Goal: Browse casually

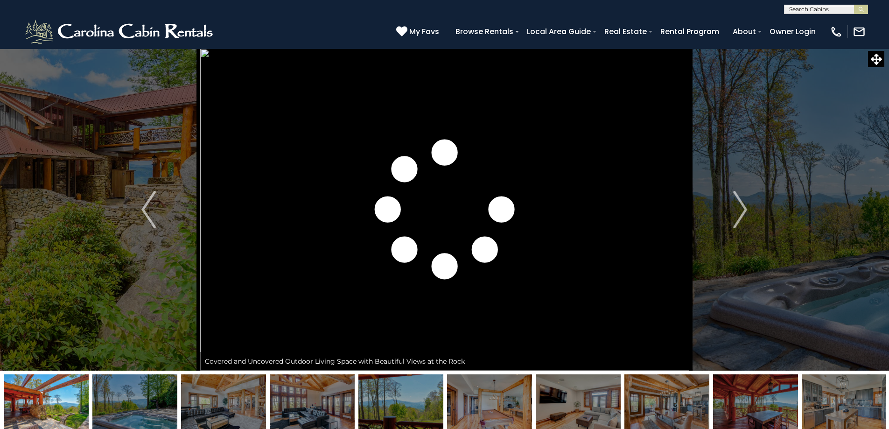
click at [747, 204] on img "Next" at bounding box center [740, 209] width 14 height 37
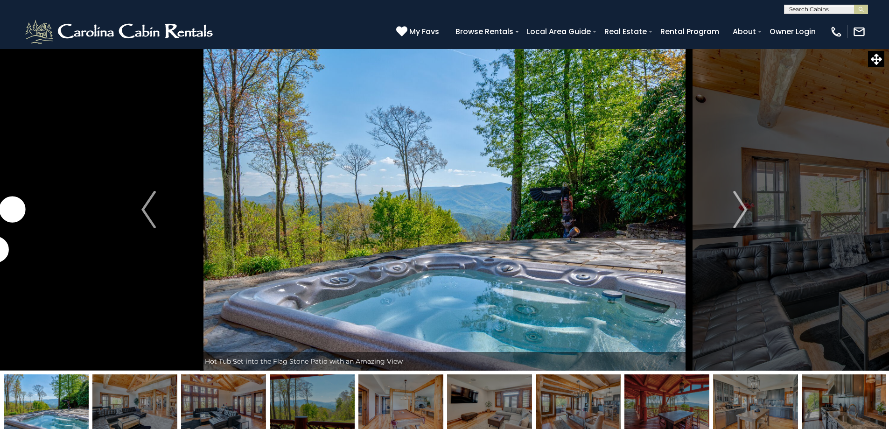
click at [747, 204] on img "Next" at bounding box center [740, 209] width 14 height 37
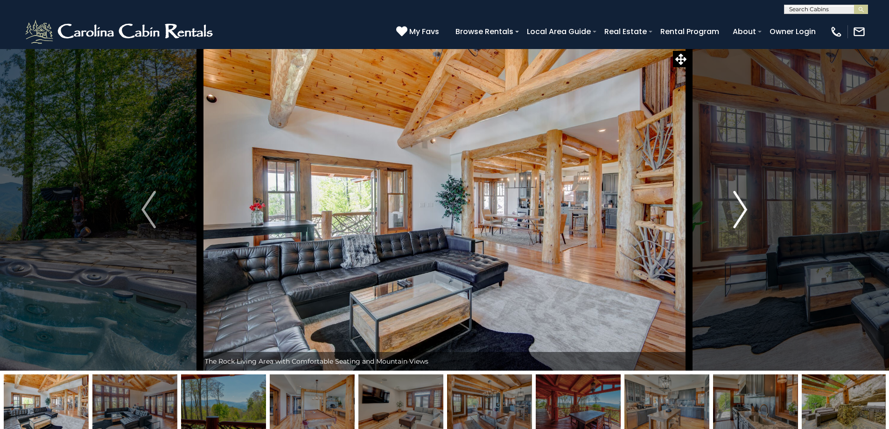
click at [739, 203] on img "Next" at bounding box center [740, 209] width 14 height 37
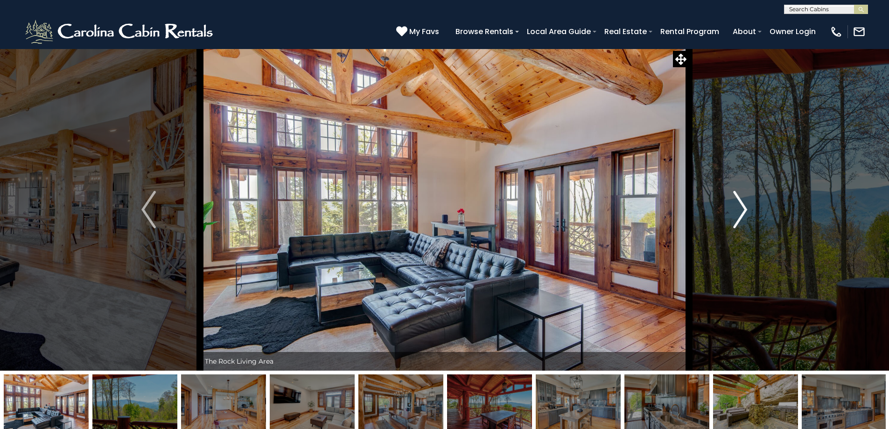
click at [739, 203] on img "Next" at bounding box center [740, 209] width 14 height 37
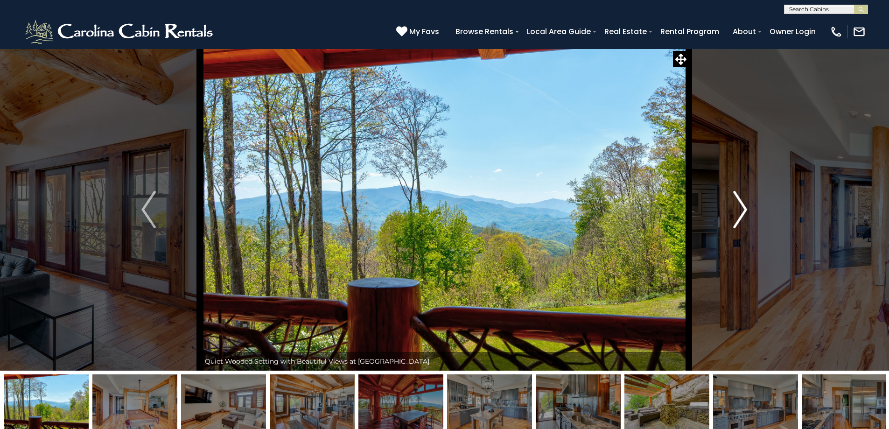
click at [739, 203] on img "Next" at bounding box center [740, 209] width 14 height 37
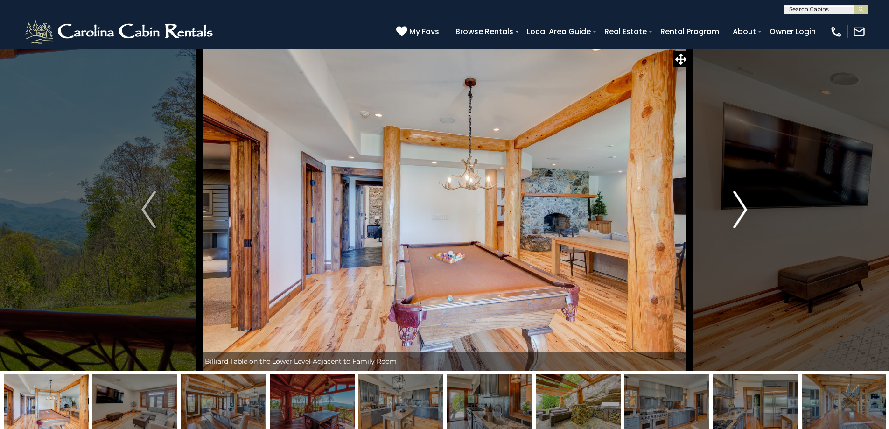
click at [739, 203] on img "Next" at bounding box center [740, 209] width 14 height 37
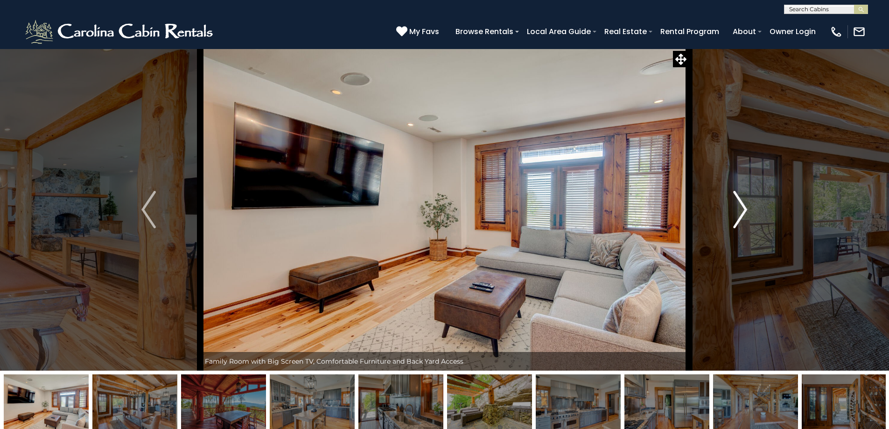
click at [739, 203] on img "Next" at bounding box center [740, 209] width 14 height 37
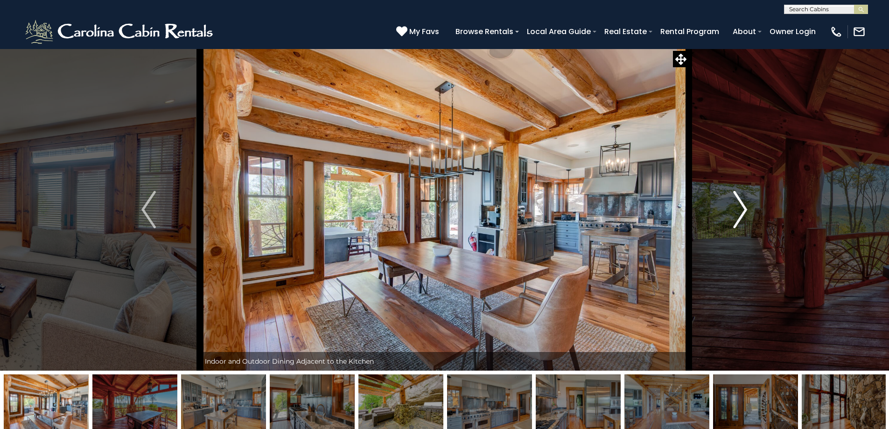
click at [739, 203] on img "Next" at bounding box center [740, 209] width 14 height 37
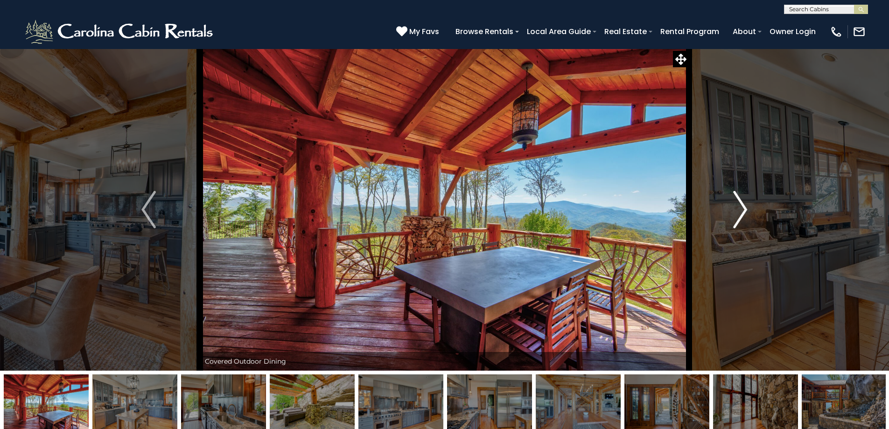
click at [739, 203] on img "Next" at bounding box center [740, 209] width 14 height 37
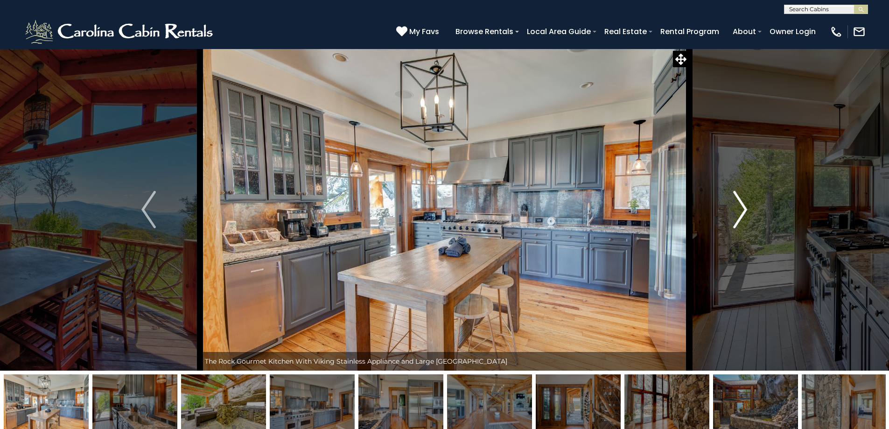
click at [739, 203] on img "Next" at bounding box center [740, 209] width 14 height 37
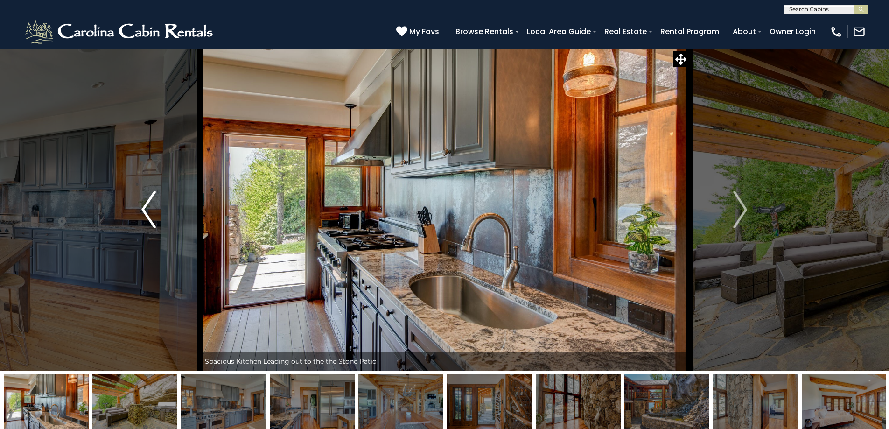
click at [152, 210] on img "Previous" at bounding box center [148, 209] width 14 height 37
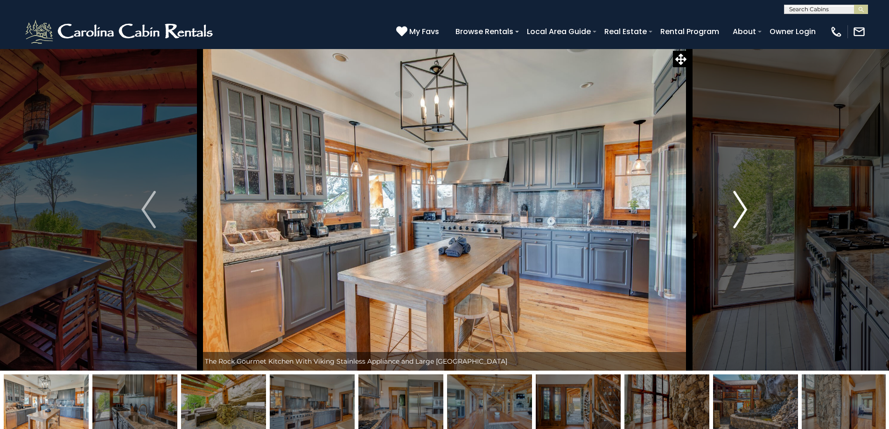
click at [743, 206] on img "Next" at bounding box center [740, 209] width 14 height 37
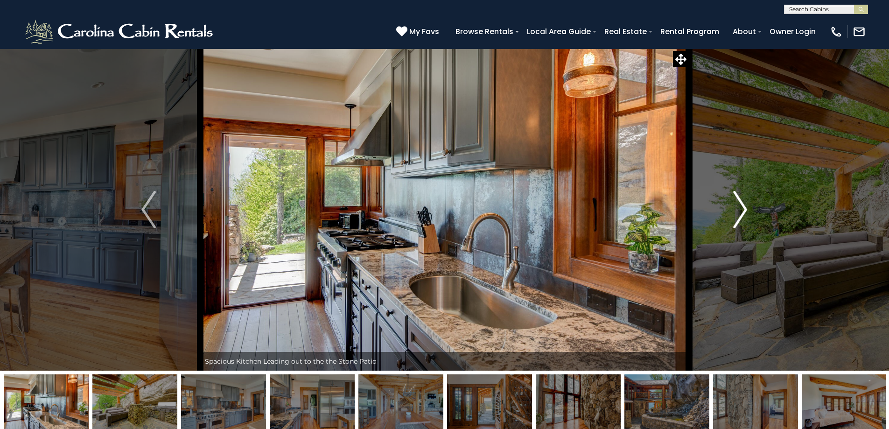
click at [743, 206] on img "Next" at bounding box center [740, 209] width 14 height 37
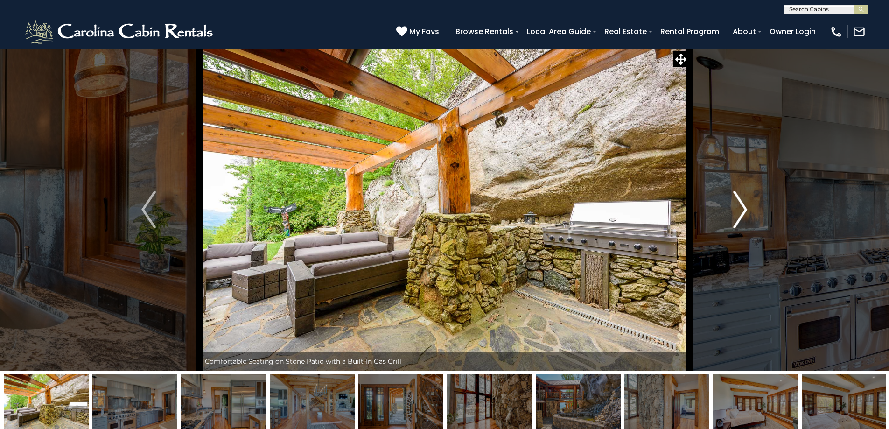
click at [743, 206] on img "Next" at bounding box center [740, 209] width 14 height 37
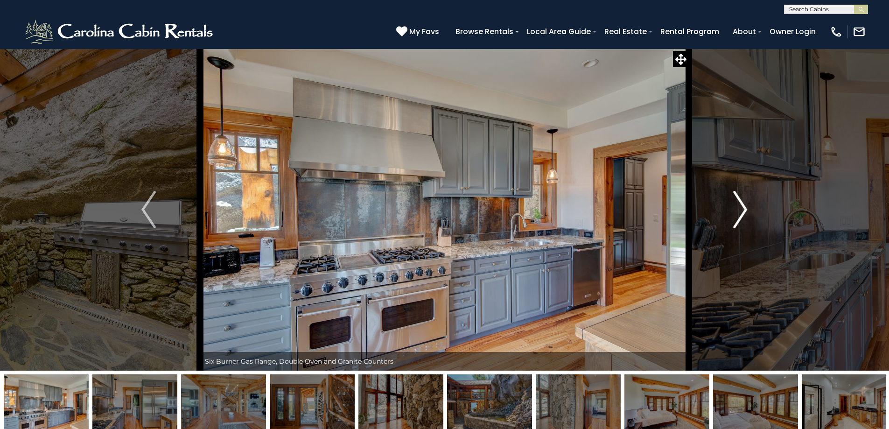
click at [743, 206] on img "Next" at bounding box center [740, 209] width 14 height 37
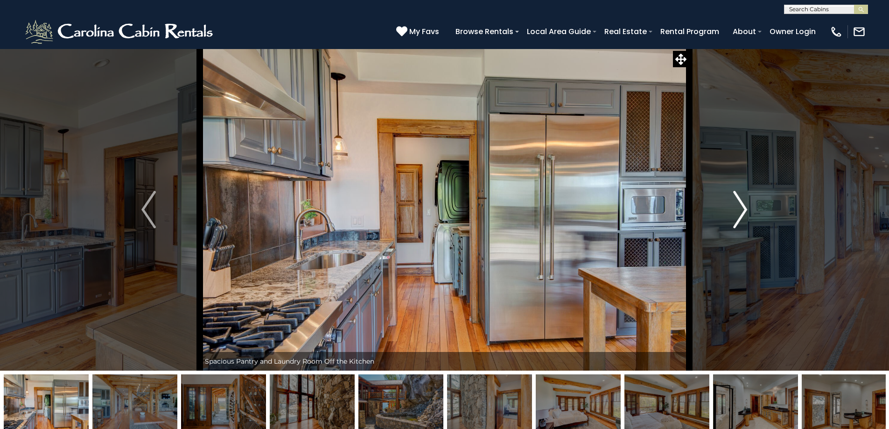
click at [743, 206] on img "Next" at bounding box center [740, 209] width 14 height 37
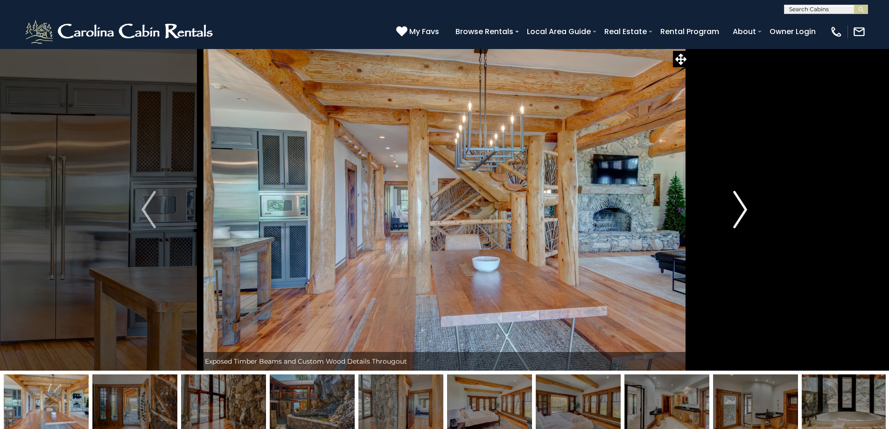
click at [743, 206] on img "Next" at bounding box center [740, 209] width 14 height 37
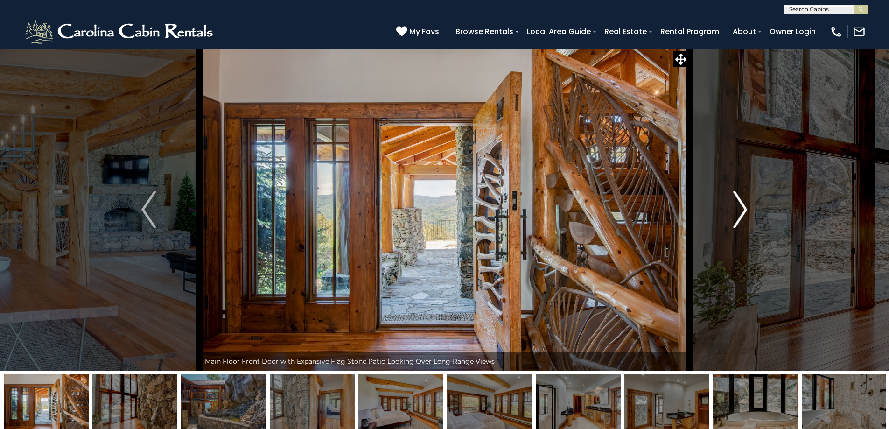
click at [743, 206] on img "Next" at bounding box center [740, 209] width 14 height 37
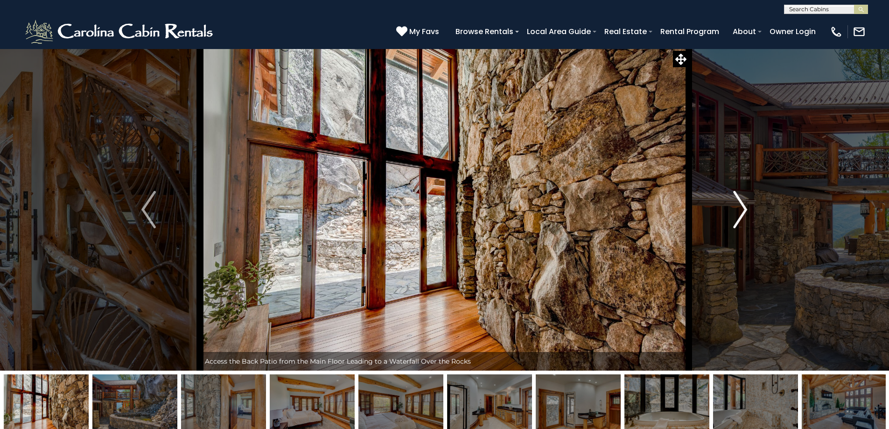
click at [743, 206] on img "Next" at bounding box center [740, 209] width 14 height 37
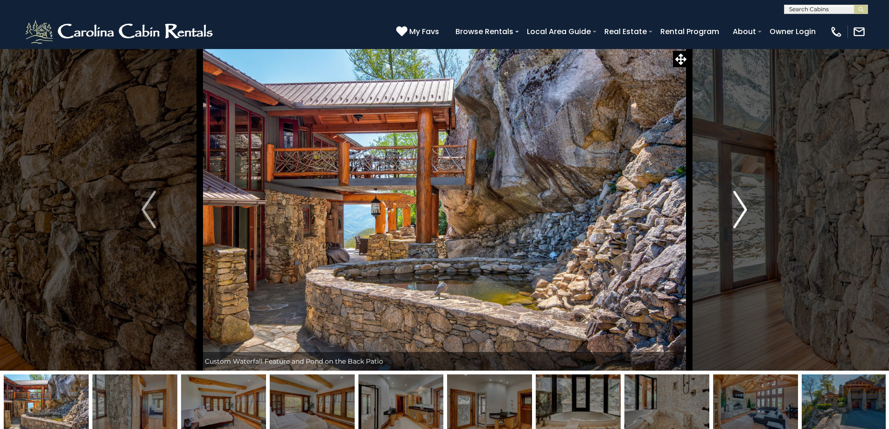
click at [743, 206] on img "Next" at bounding box center [740, 209] width 14 height 37
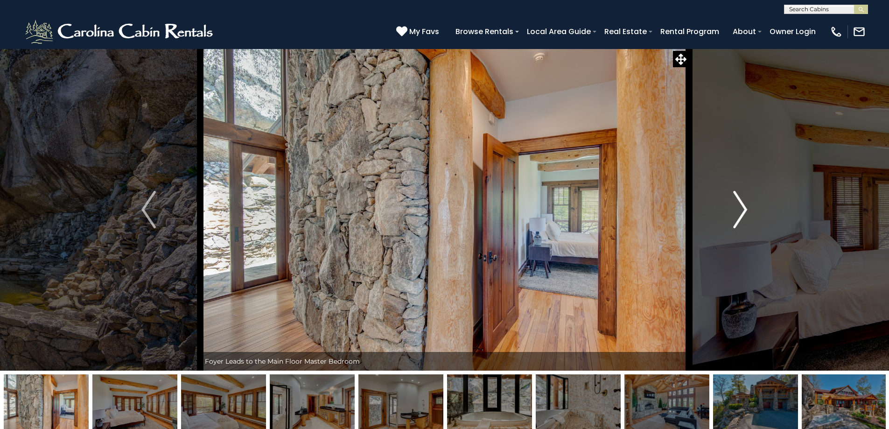
click at [743, 206] on img "Next" at bounding box center [740, 209] width 14 height 37
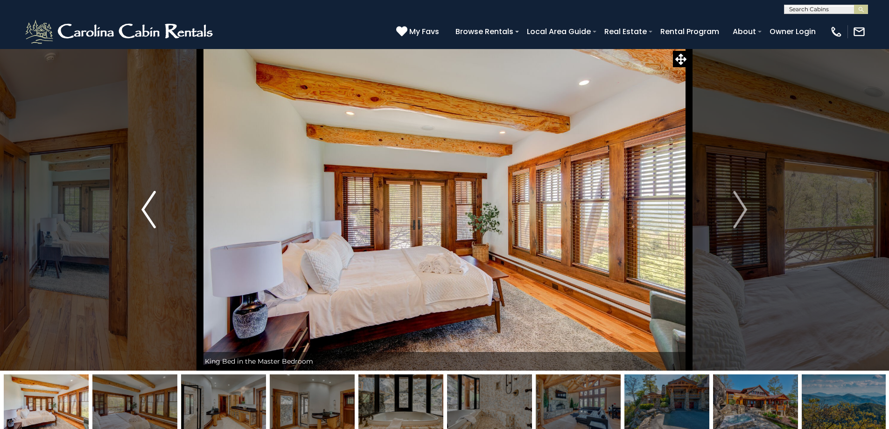
click at [155, 209] on img "Previous" at bounding box center [148, 209] width 14 height 37
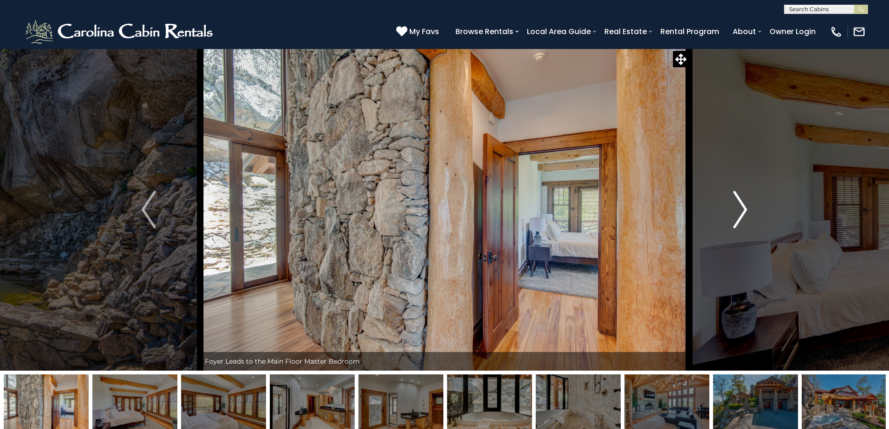
click at [745, 200] on img "Next" at bounding box center [740, 209] width 14 height 37
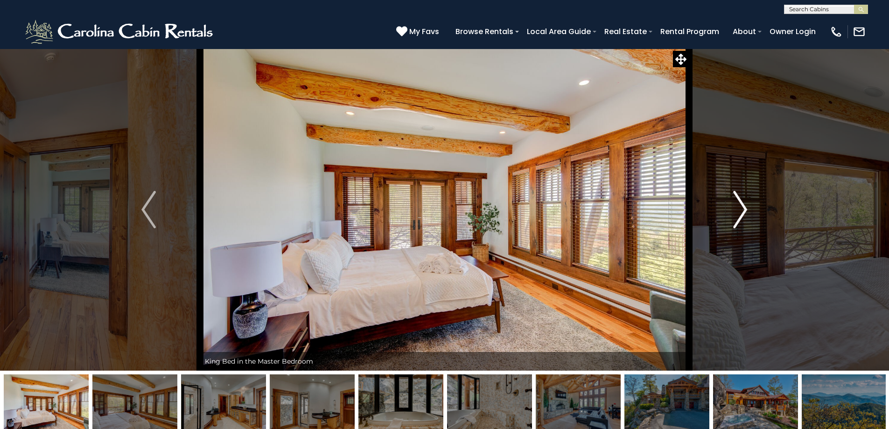
click at [732, 203] on button "Next" at bounding box center [740, 210] width 103 height 322
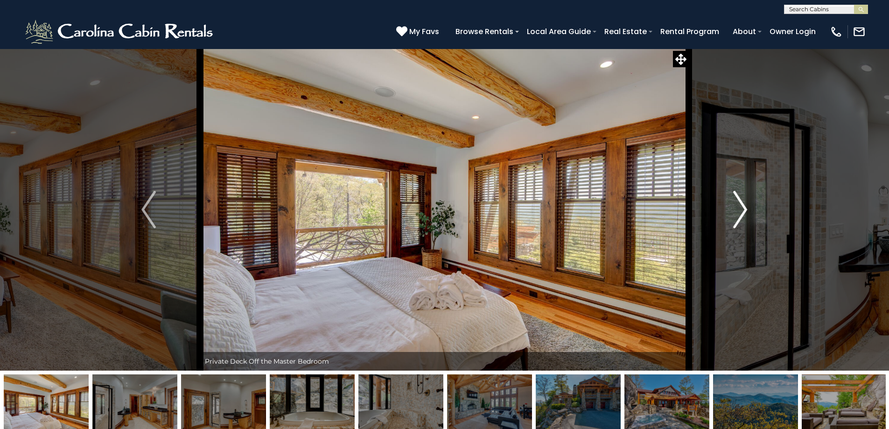
click at [732, 203] on button "Next" at bounding box center [740, 210] width 103 height 322
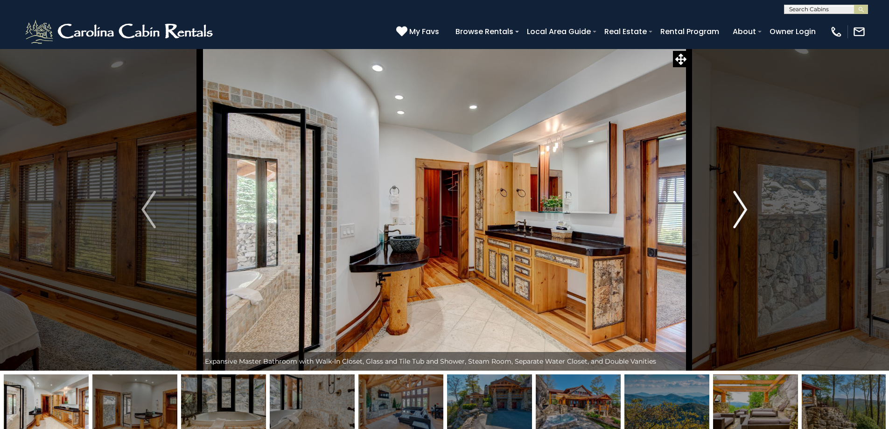
click at [732, 203] on button "Next" at bounding box center [740, 210] width 103 height 322
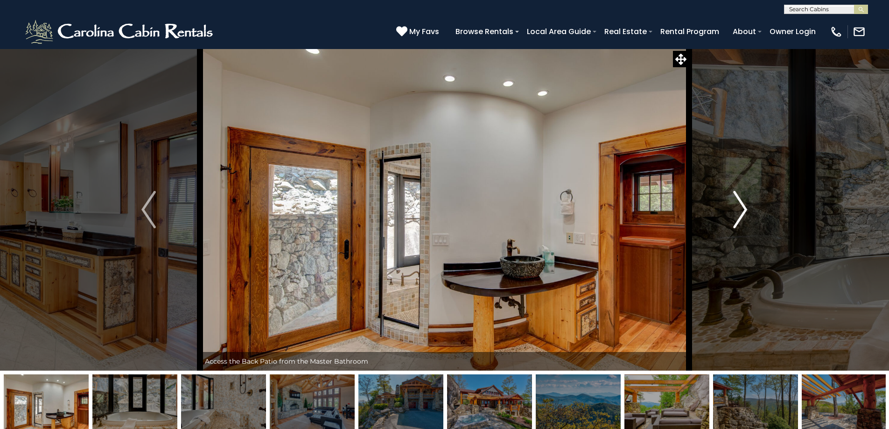
click at [732, 203] on button "Next" at bounding box center [740, 210] width 103 height 322
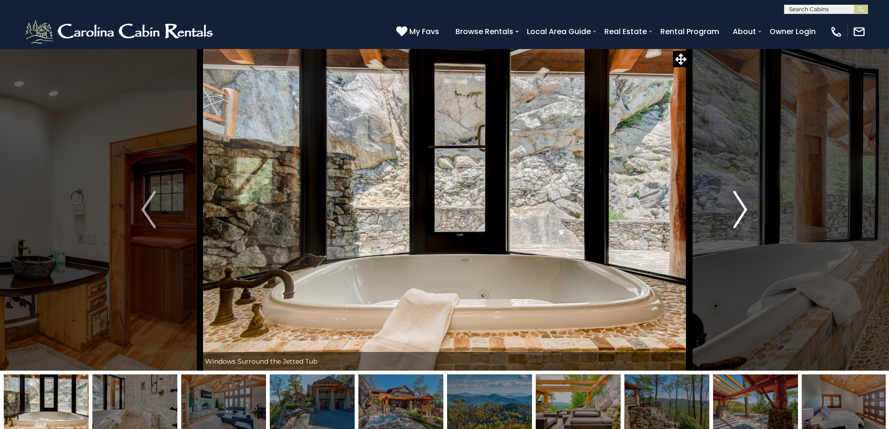
click at [732, 203] on button "Next" at bounding box center [740, 210] width 103 height 322
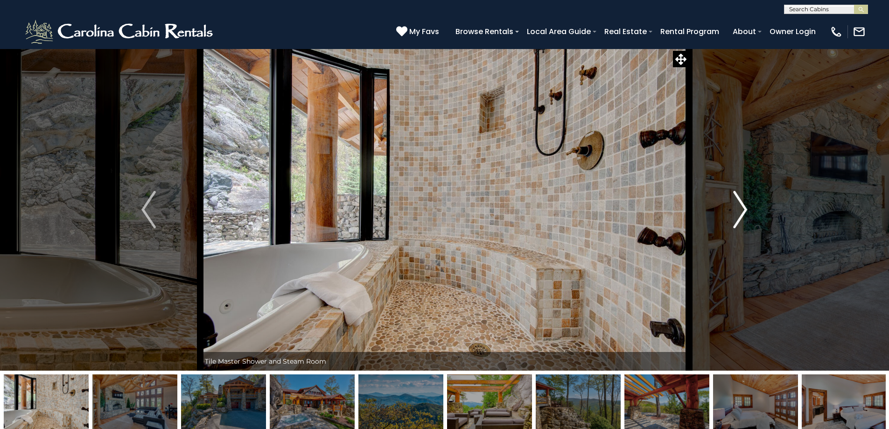
click at [732, 203] on button "Next" at bounding box center [740, 210] width 103 height 322
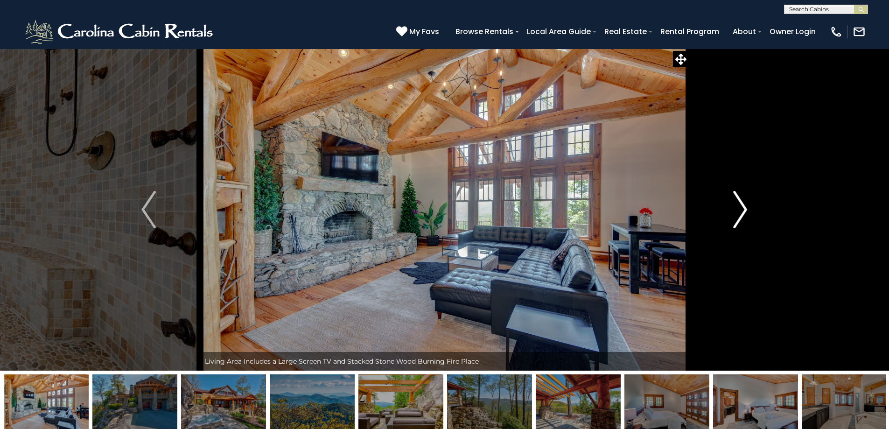
click at [732, 203] on button "Next" at bounding box center [740, 210] width 103 height 322
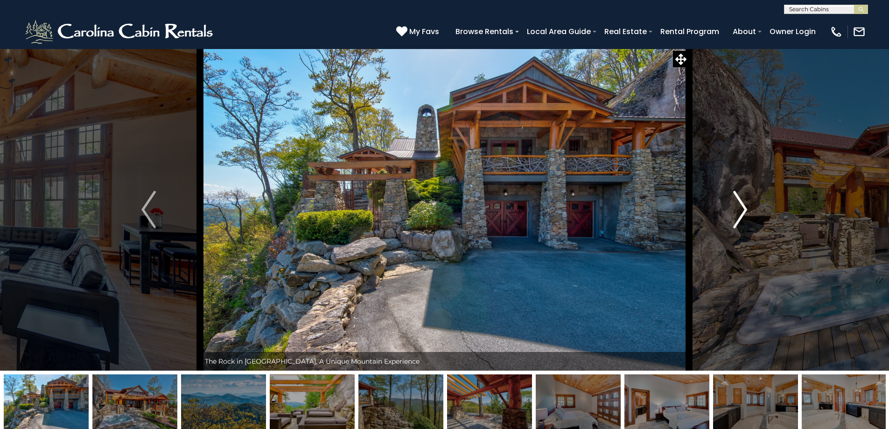
click at [732, 203] on button "Next" at bounding box center [740, 210] width 103 height 322
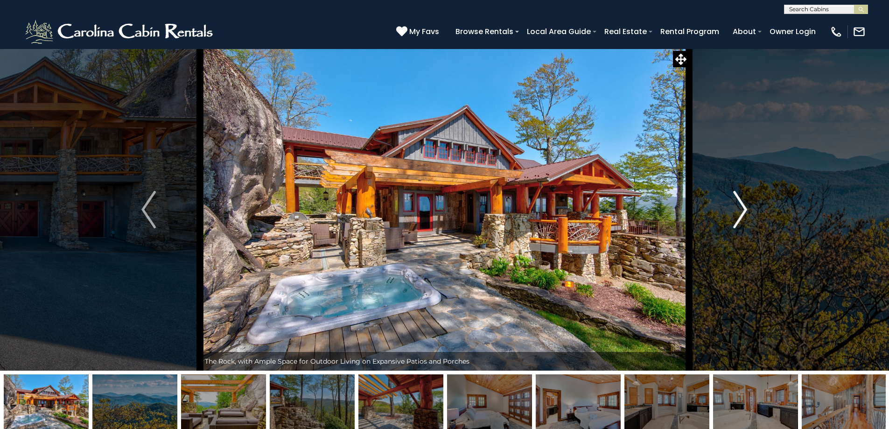
click at [732, 203] on button "Next" at bounding box center [740, 210] width 103 height 322
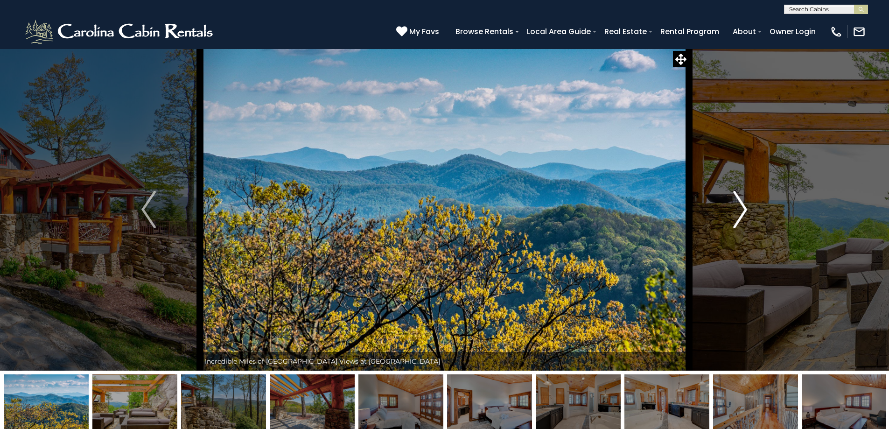
click at [732, 203] on button "Next" at bounding box center [740, 210] width 103 height 322
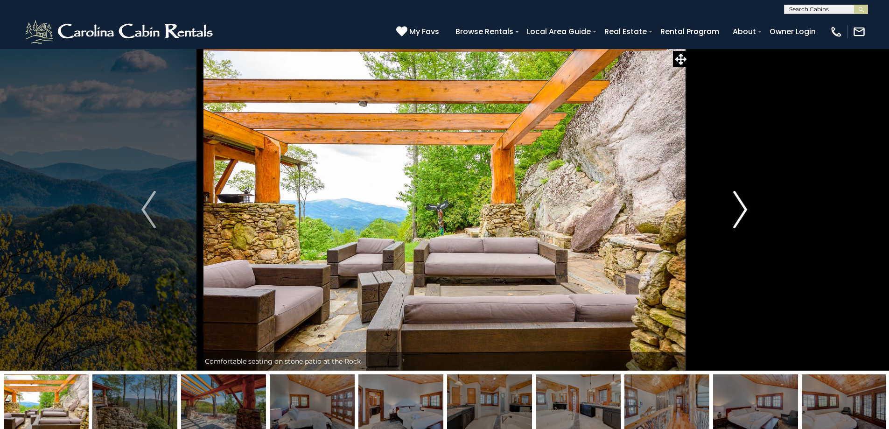
click at [732, 203] on button "Next" at bounding box center [740, 210] width 103 height 322
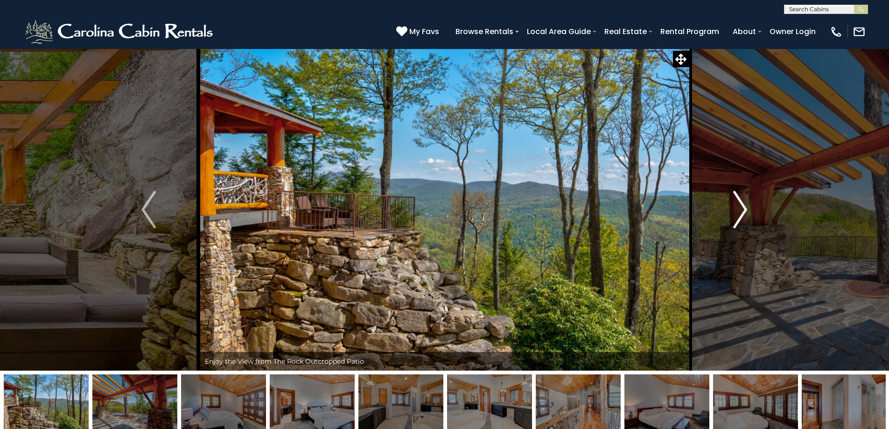
click at [732, 203] on button "Next" at bounding box center [740, 210] width 103 height 322
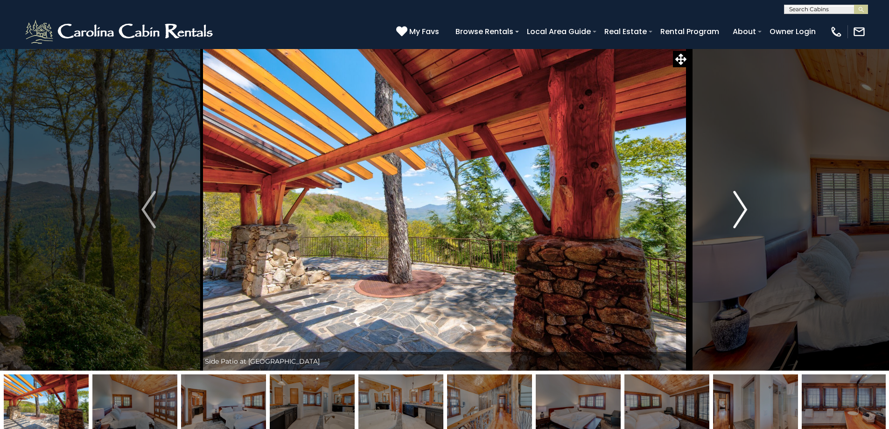
click at [732, 203] on button "Next" at bounding box center [740, 210] width 103 height 322
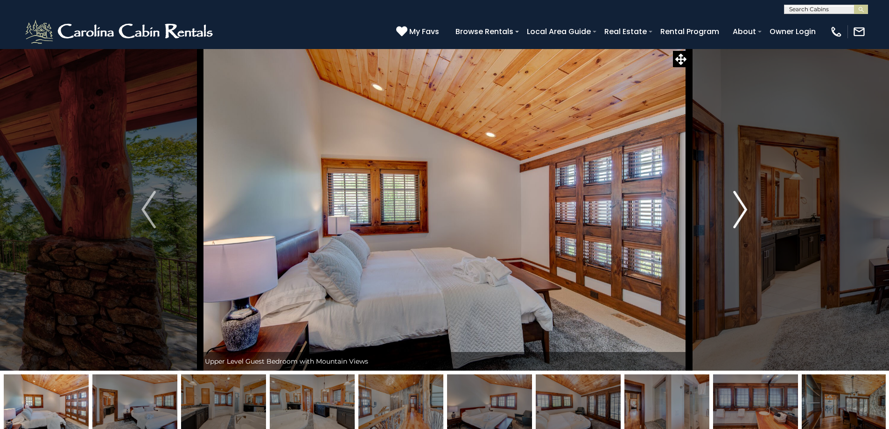
click at [732, 203] on button "Next" at bounding box center [740, 210] width 103 height 322
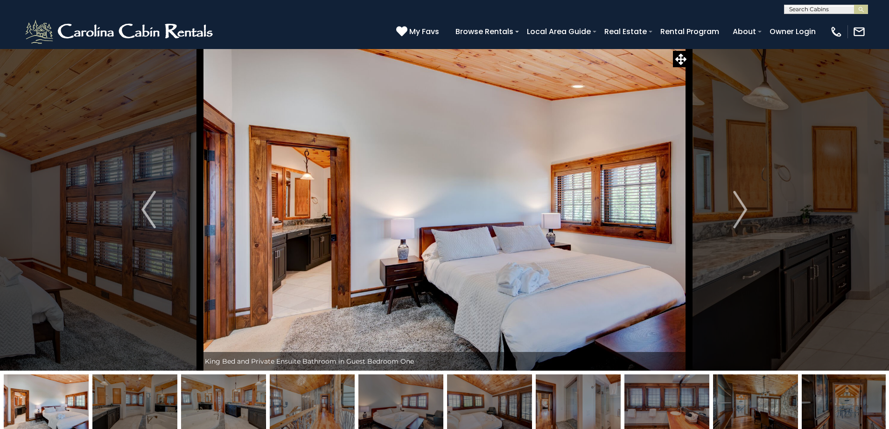
drag, startPoint x: 732, startPoint y: 203, endPoint x: 647, endPoint y: 209, distance: 84.6
click at [647, 209] on div "Welcome to [GEOGRAPHIC_DATA], A Unique Mountain Experience" at bounding box center [444, 210] width 489 height 322
click at [154, 219] on img "Previous" at bounding box center [148, 209] width 14 height 37
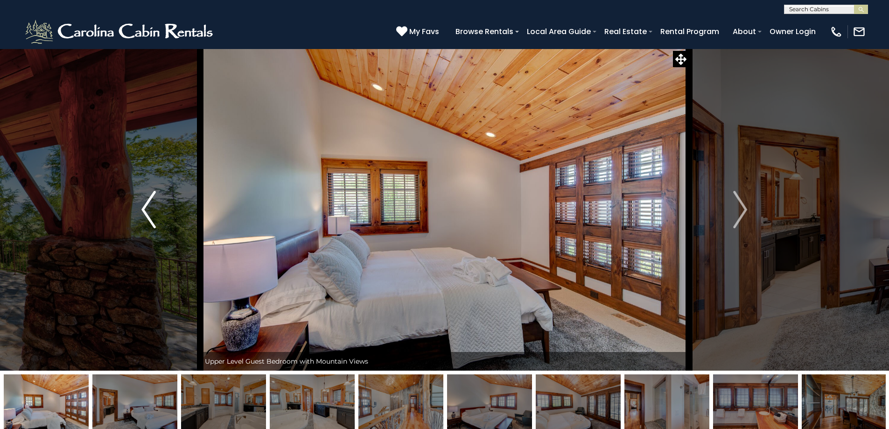
click at [150, 208] on img "Previous" at bounding box center [148, 209] width 14 height 37
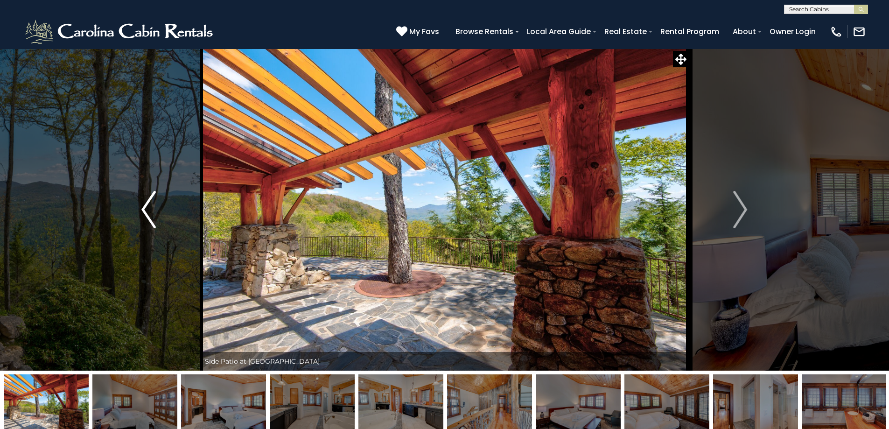
click at [145, 221] on img "Previous" at bounding box center [148, 209] width 14 height 37
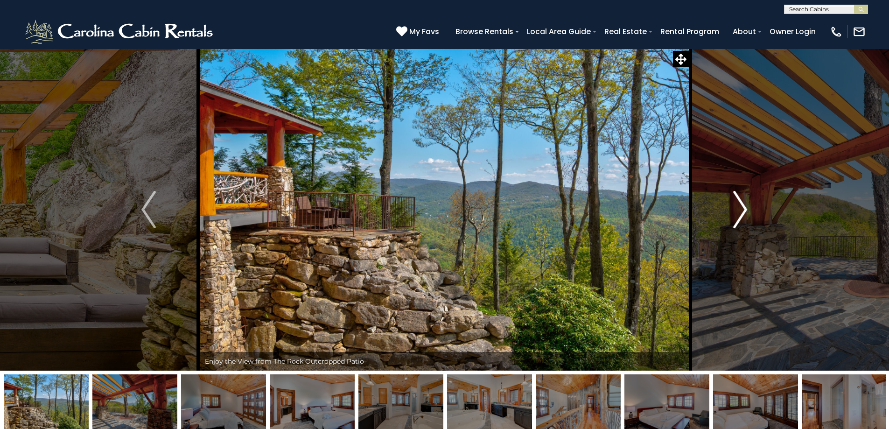
click at [729, 205] on button "Next" at bounding box center [740, 210] width 103 height 322
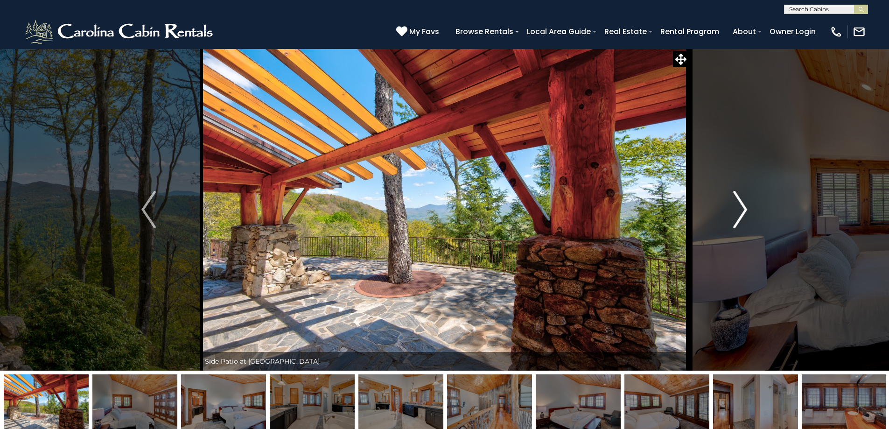
click at [729, 205] on button "Next" at bounding box center [740, 210] width 103 height 322
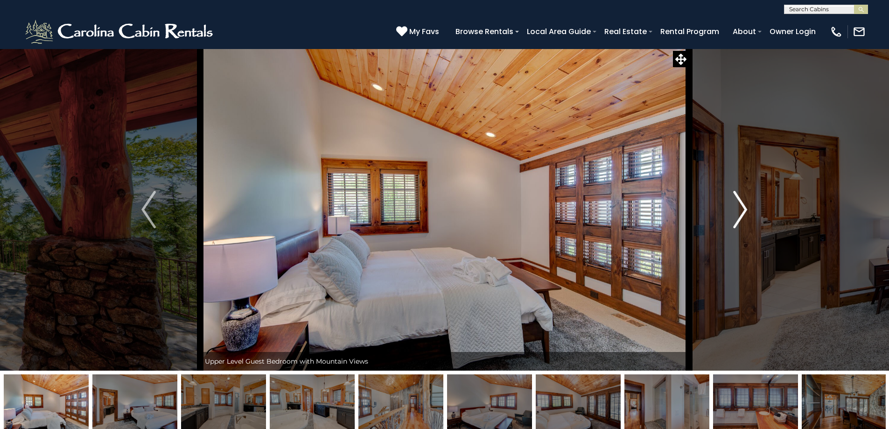
click at [729, 205] on button "Next" at bounding box center [740, 210] width 103 height 322
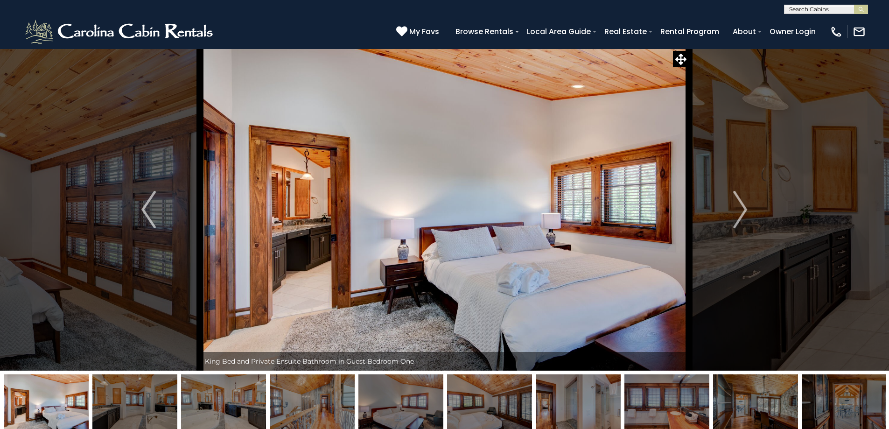
drag, startPoint x: 729, startPoint y: 205, endPoint x: 507, endPoint y: 202, distance: 222.1
click at [557, 204] on div "Welcome to [GEOGRAPHIC_DATA], A Unique Mountain Experience" at bounding box center [444, 210] width 489 height 322
click at [160, 205] on button "Previous" at bounding box center [148, 210] width 103 height 322
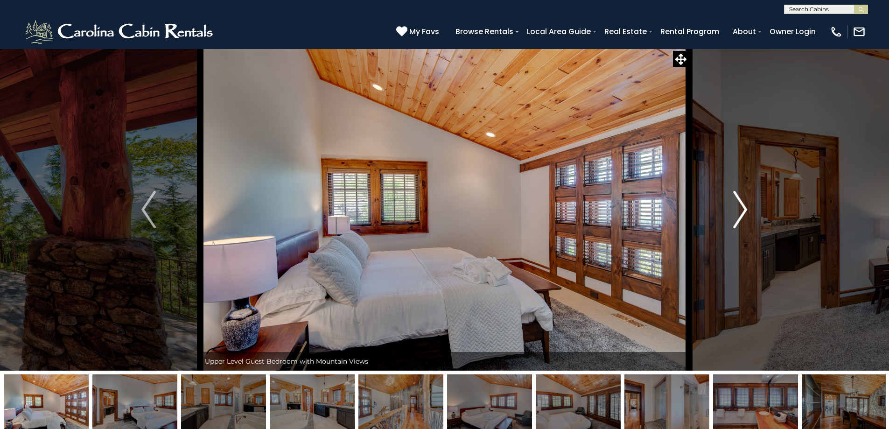
click at [738, 202] on img "Next" at bounding box center [740, 209] width 14 height 37
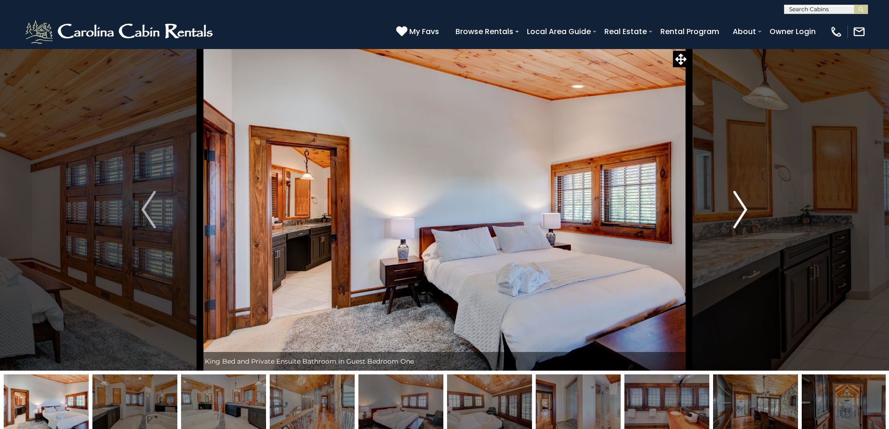
click at [743, 217] on img "Next" at bounding box center [740, 209] width 14 height 37
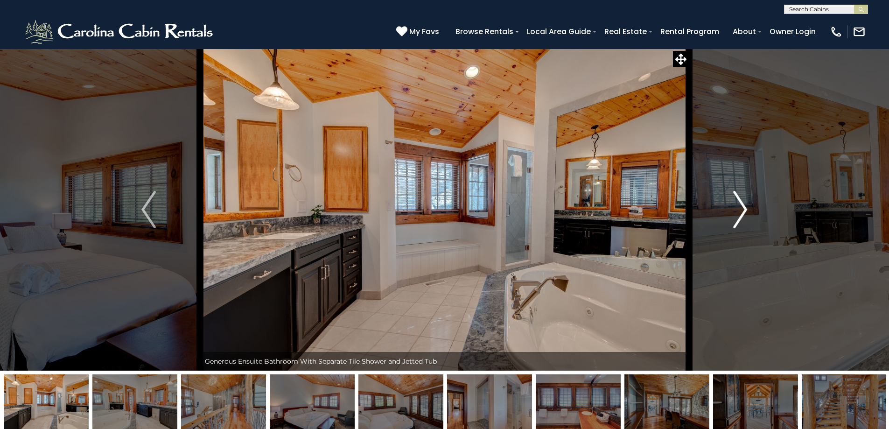
click at [743, 217] on img "Next" at bounding box center [740, 209] width 14 height 37
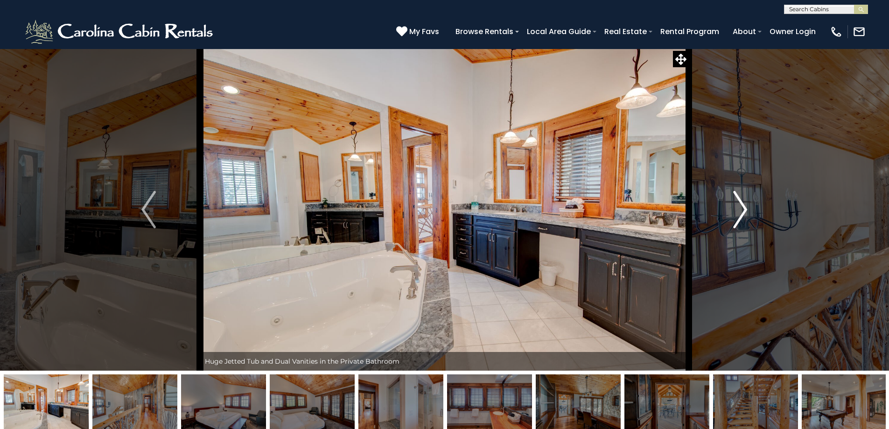
click at [743, 217] on img "Next" at bounding box center [740, 209] width 14 height 37
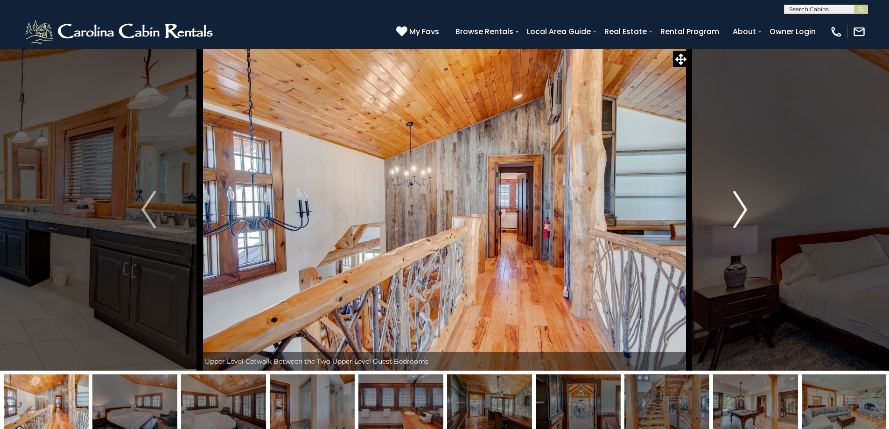
click at [743, 217] on img "Next" at bounding box center [740, 209] width 14 height 37
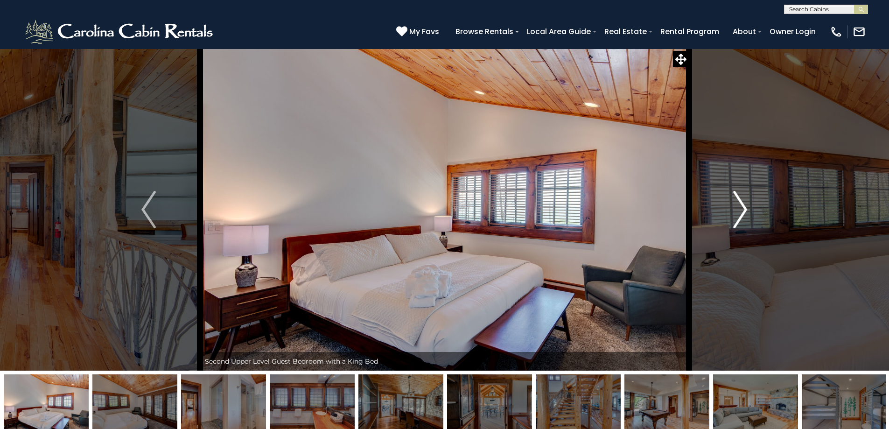
click at [743, 217] on img "Next" at bounding box center [740, 209] width 14 height 37
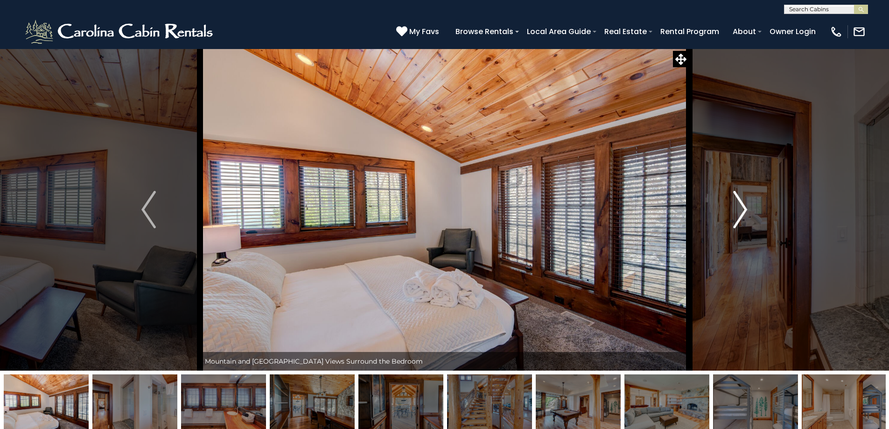
click at [743, 217] on img "Next" at bounding box center [740, 209] width 14 height 37
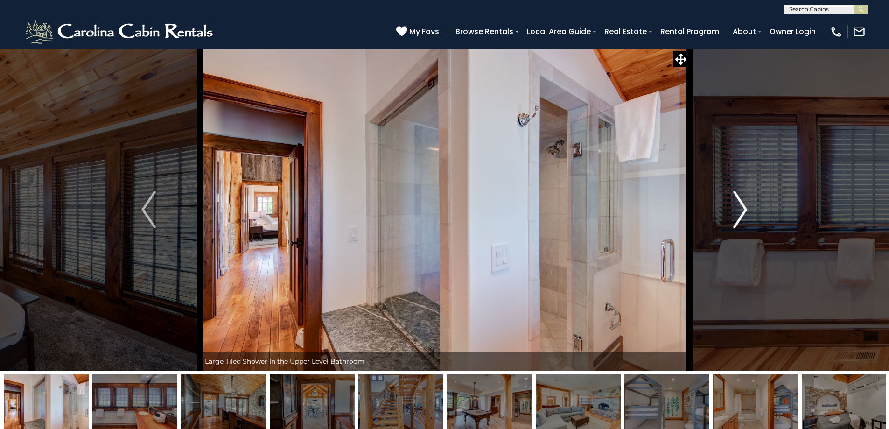
click at [743, 217] on img "Next" at bounding box center [740, 209] width 14 height 37
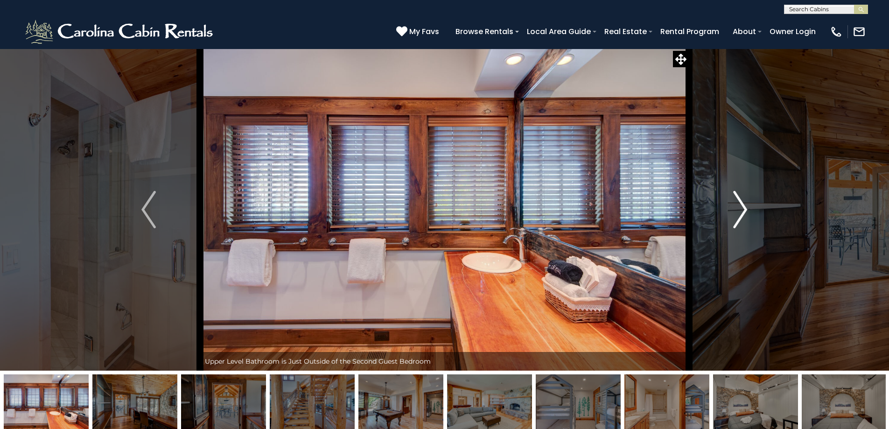
click at [743, 217] on img "Next" at bounding box center [740, 209] width 14 height 37
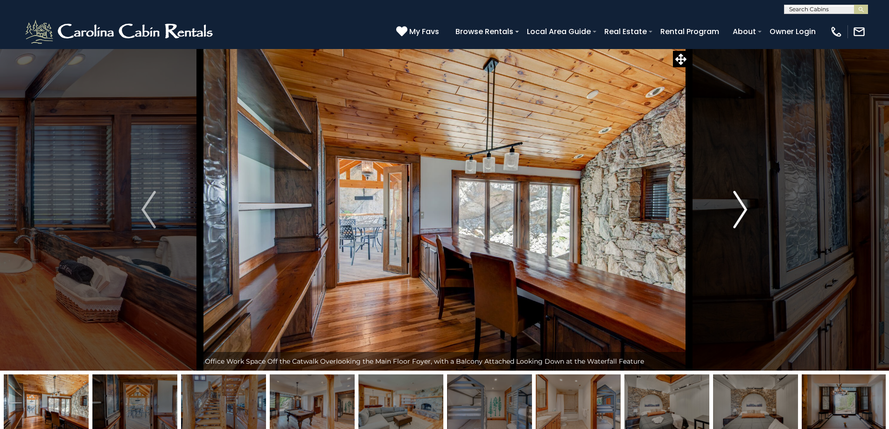
click at [743, 217] on img "Next" at bounding box center [740, 209] width 14 height 37
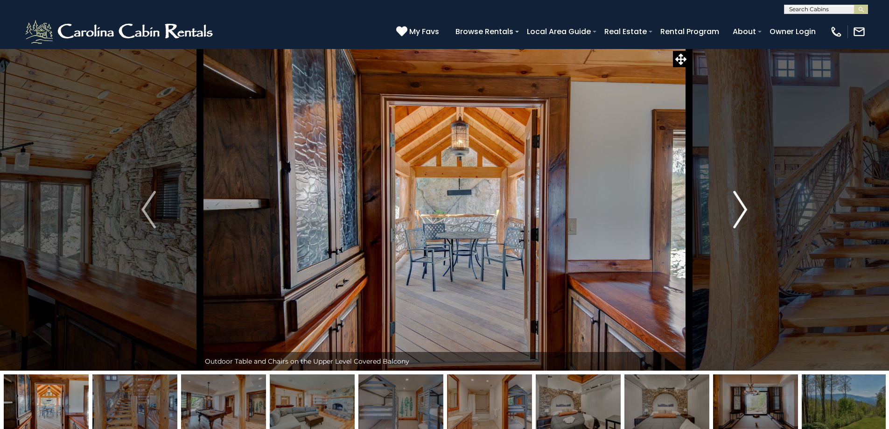
click at [743, 217] on img "Next" at bounding box center [740, 209] width 14 height 37
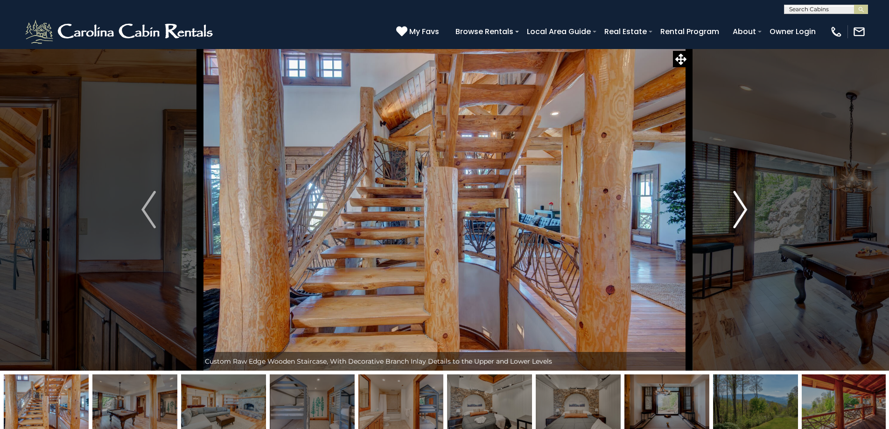
click at [743, 217] on img "Next" at bounding box center [740, 209] width 14 height 37
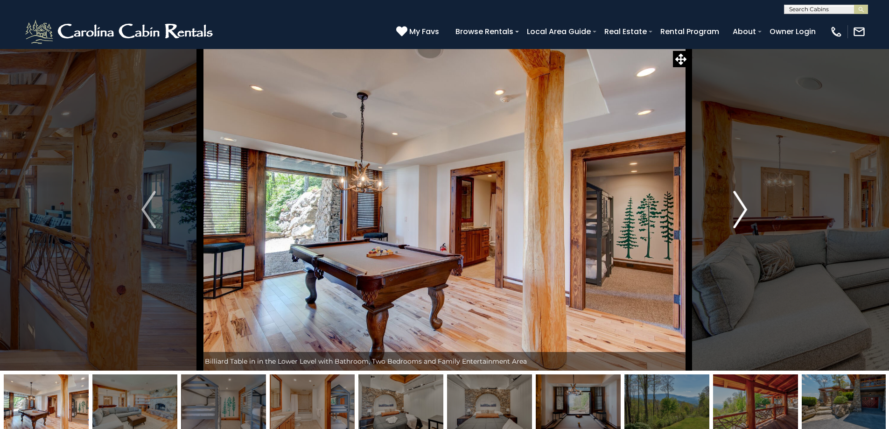
click at [743, 217] on img "Next" at bounding box center [740, 209] width 14 height 37
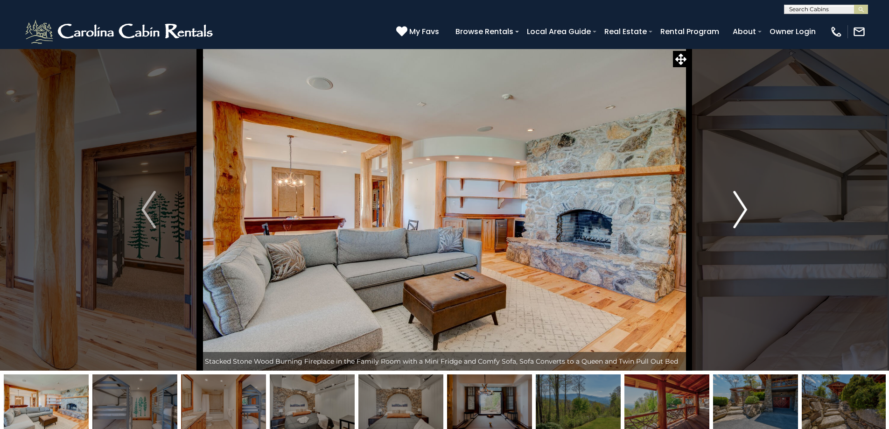
click at [743, 217] on img "Next" at bounding box center [740, 209] width 14 height 37
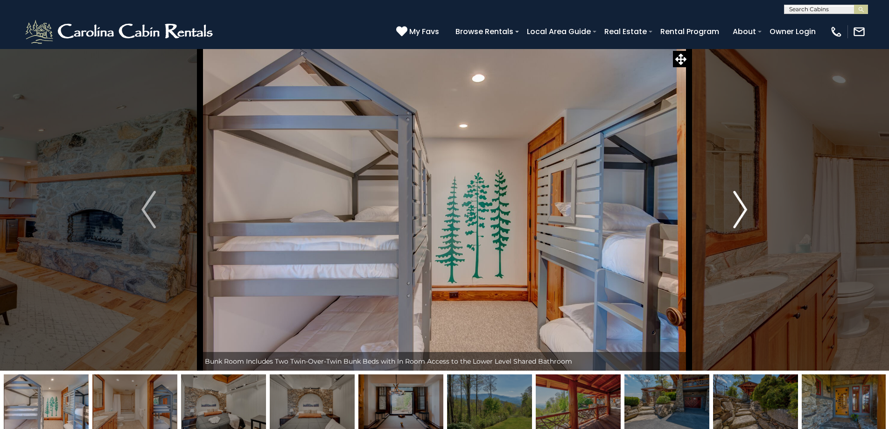
click at [743, 217] on img "Next" at bounding box center [740, 209] width 14 height 37
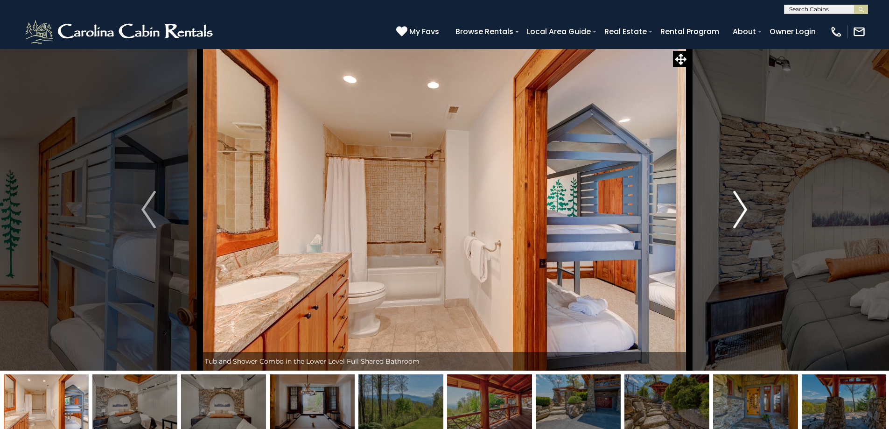
click at [743, 217] on img "Next" at bounding box center [740, 209] width 14 height 37
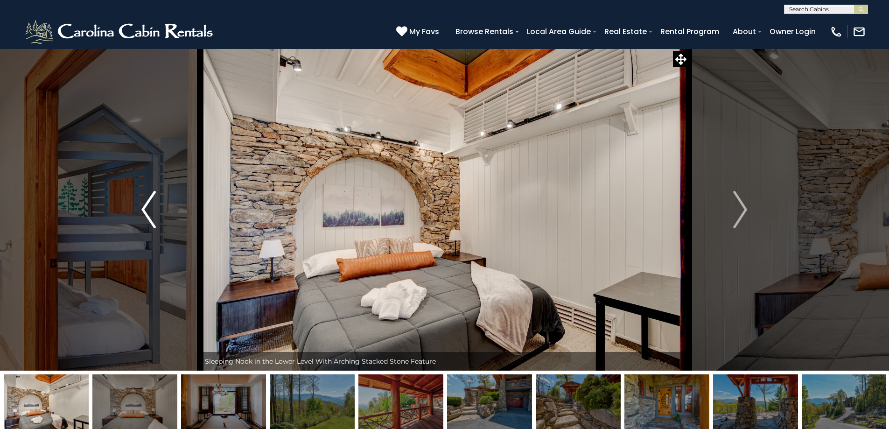
click at [143, 205] on img "Previous" at bounding box center [148, 209] width 14 height 37
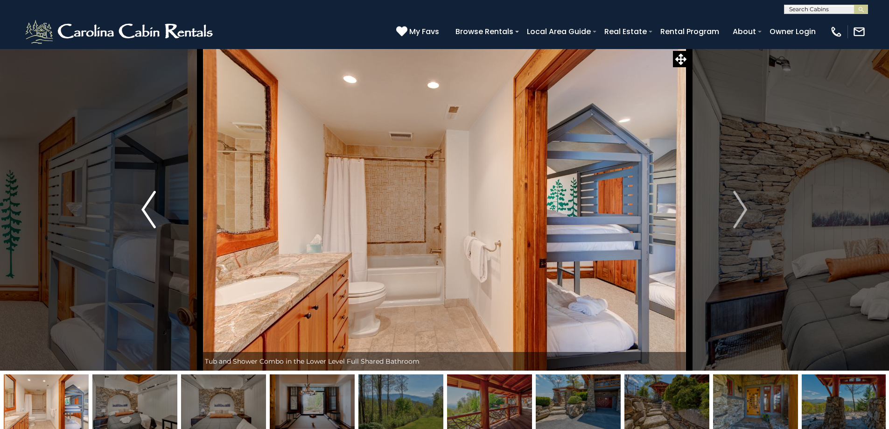
click at [160, 206] on button "Previous" at bounding box center [148, 210] width 103 height 322
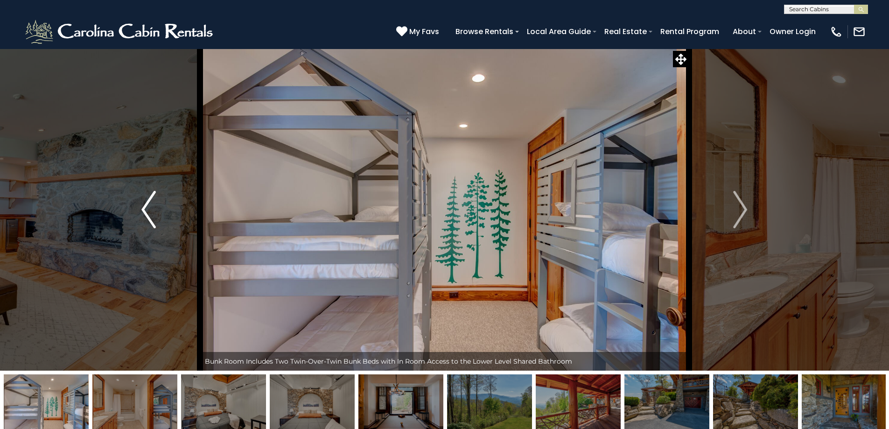
click at [156, 206] on button "Previous" at bounding box center [148, 210] width 103 height 322
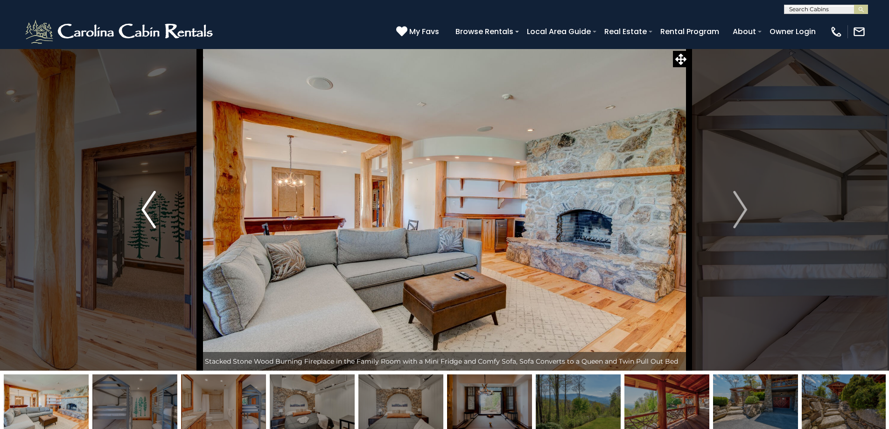
click at [156, 206] on button "Previous" at bounding box center [148, 210] width 103 height 322
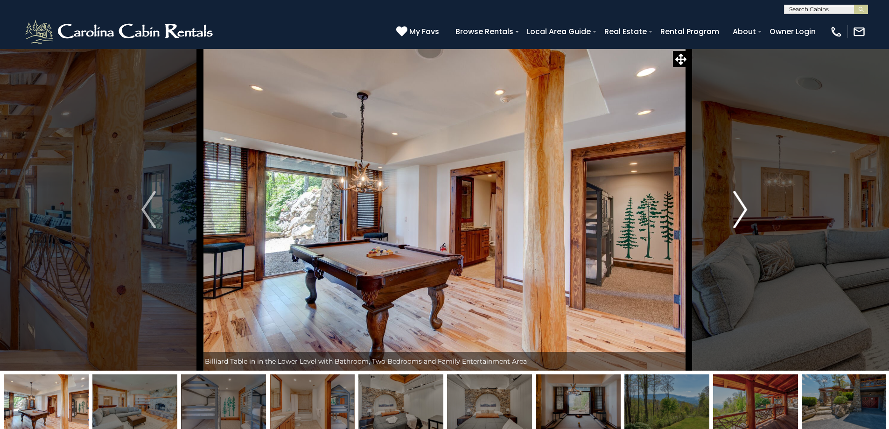
click at [744, 207] on img "Next" at bounding box center [740, 209] width 14 height 37
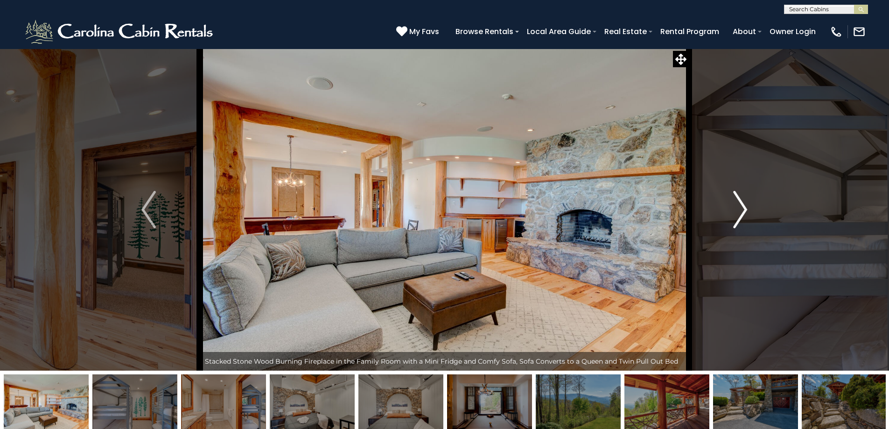
click at [744, 207] on img "Next" at bounding box center [740, 209] width 14 height 37
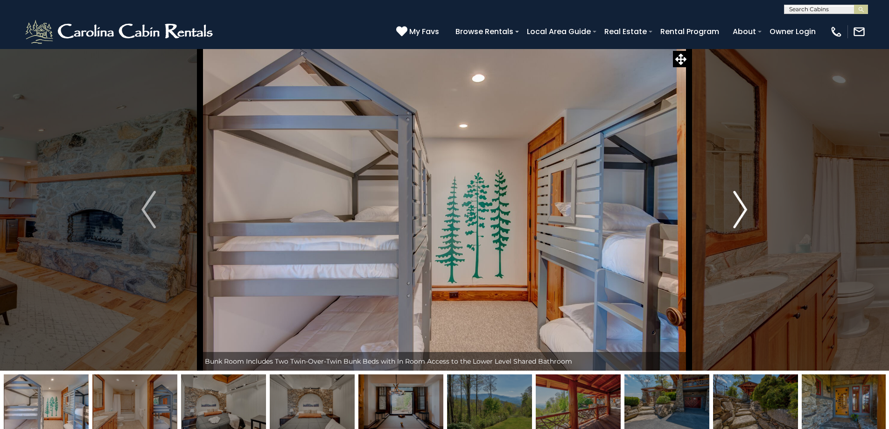
click at [744, 207] on img "Next" at bounding box center [740, 209] width 14 height 37
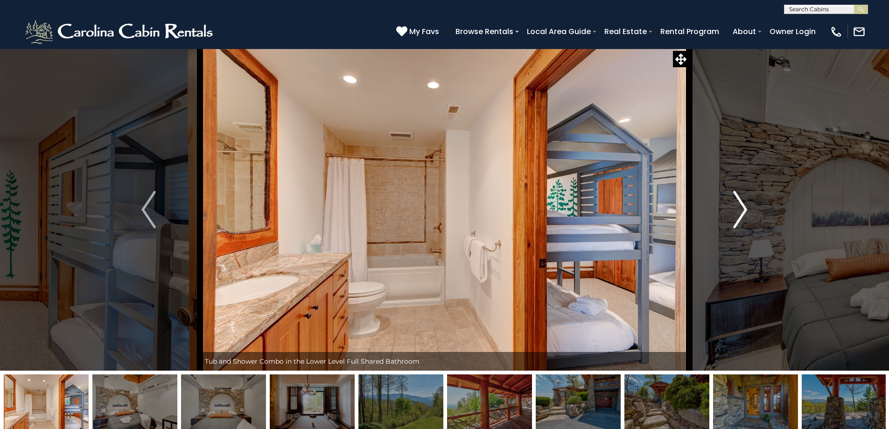
click at [744, 207] on img "Next" at bounding box center [740, 209] width 14 height 37
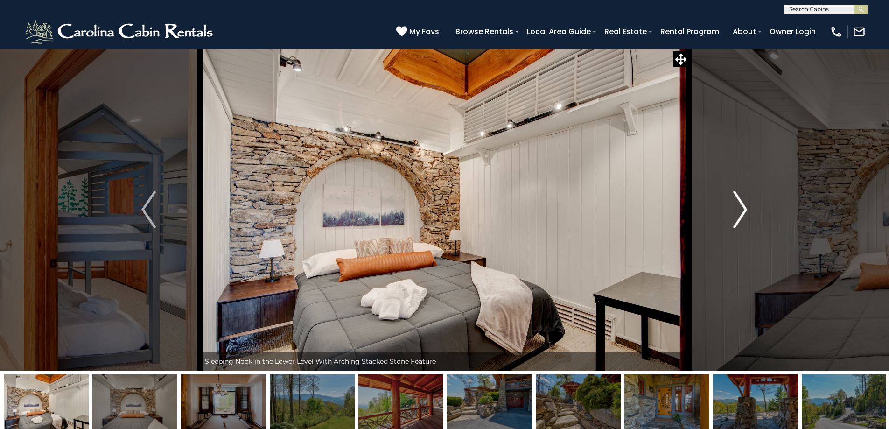
click at [744, 207] on img "Next" at bounding box center [740, 209] width 14 height 37
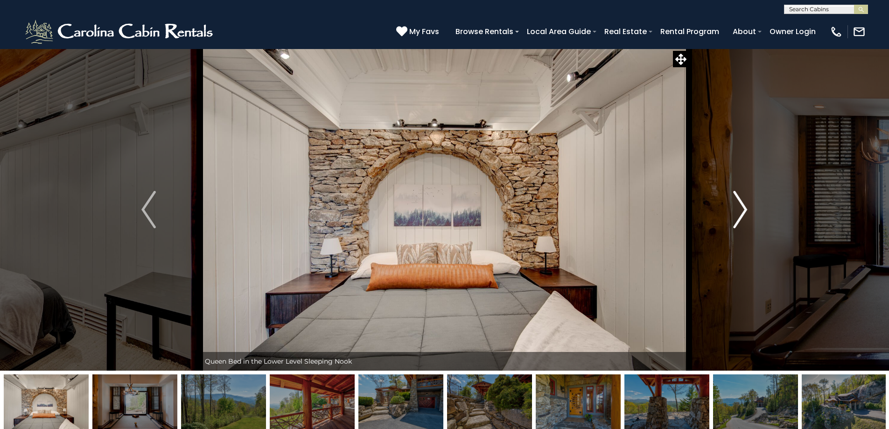
click at [744, 207] on img "Next" at bounding box center [740, 209] width 14 height 37
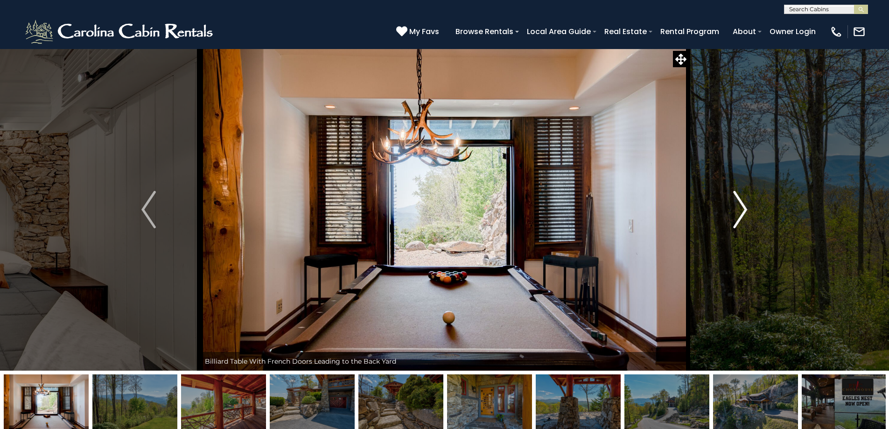
click at [744, 207] on img "Next" at bounding box center [740, 209] width 14 height 37
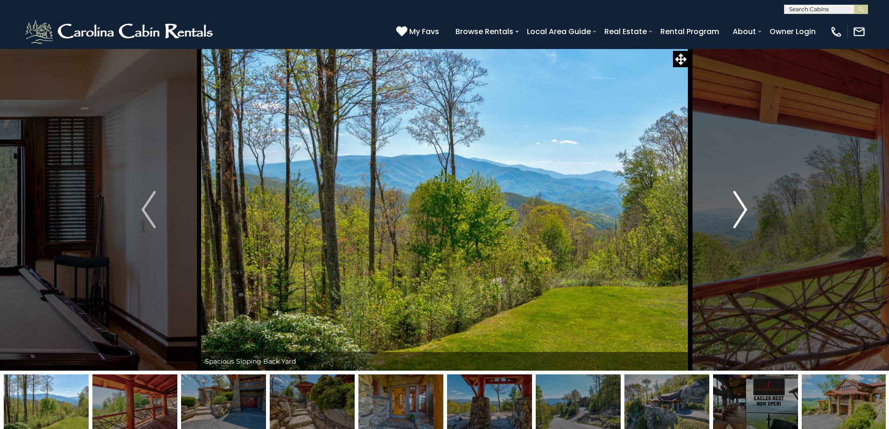
click at [744, 207] on img "Next" at bounding box center [740, 209] width 14 height 37
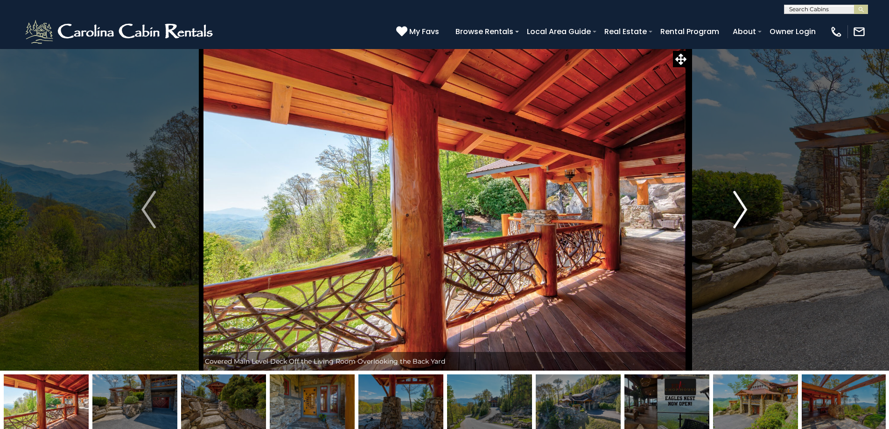
click at [744, 207] on img "Next" at bounding box center [740, 209] width 14 height 37
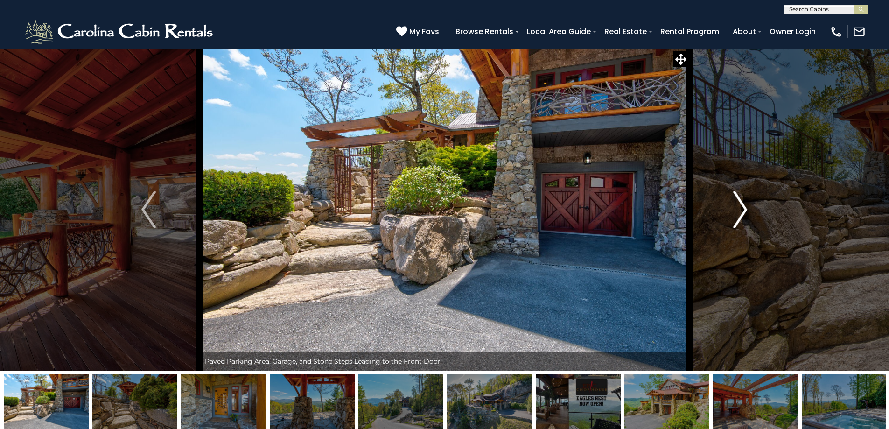
click at [744, 207] on img "Next" at bounding box center [740, 209] width 14 height 37
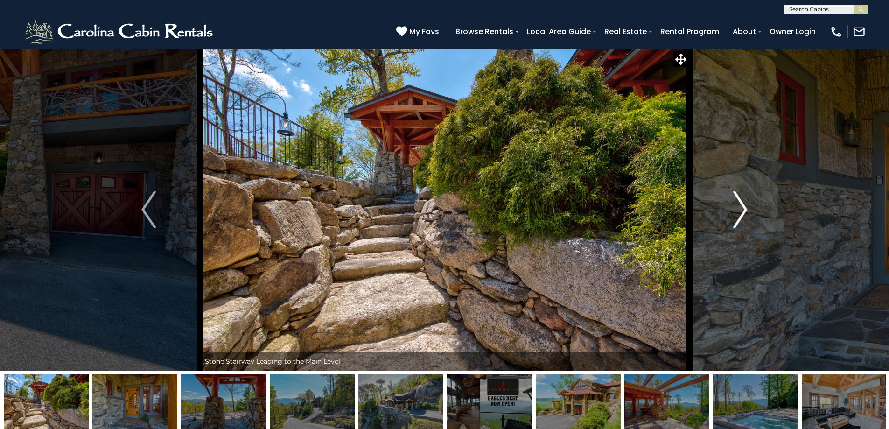
click at [744, 207] on img "Next" at bounding box center [740, 209] width 14 height 37
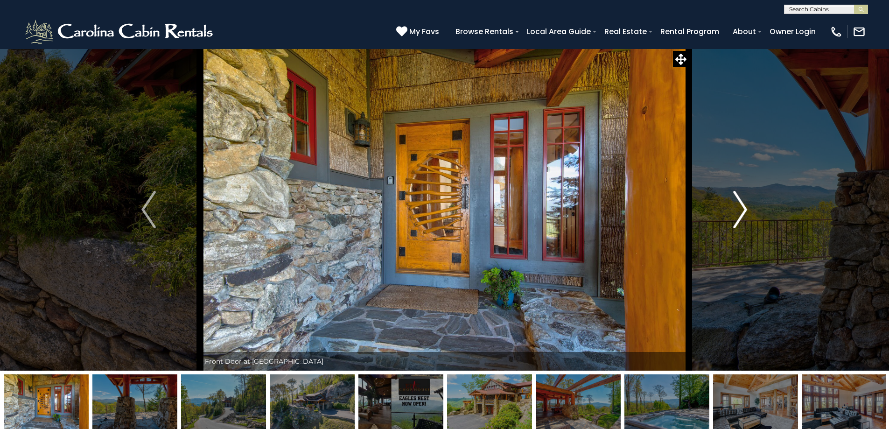
click at [744, 207] on img "Next" at bounding box center [740, 209] width 14 height 37
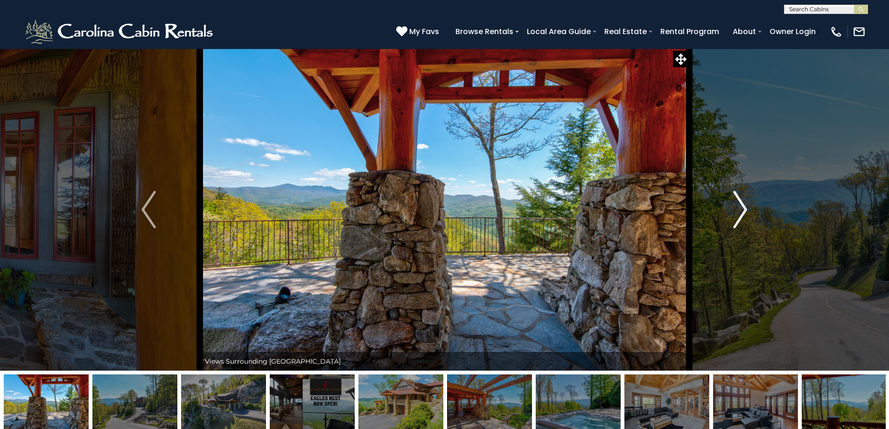
click at [744, 207] on img "Next" at bounding box center [740, 209] width 14 height 37
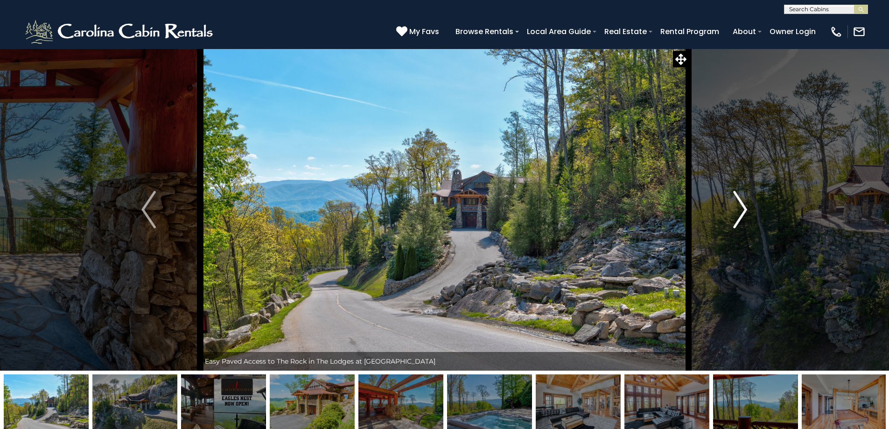
click at [744, 207] on img "Next" at bounding box center [740, 209] width 14 height 37
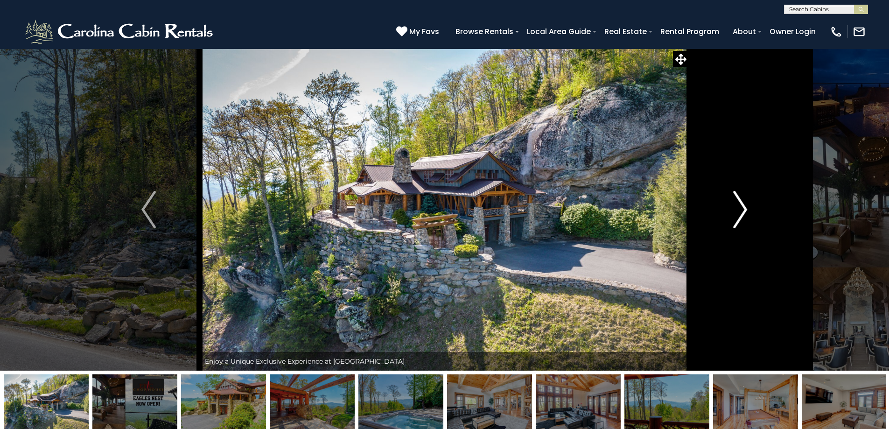
click at [776, 201] on button "Next" at bounding box center [740, 210] width 103 height 322
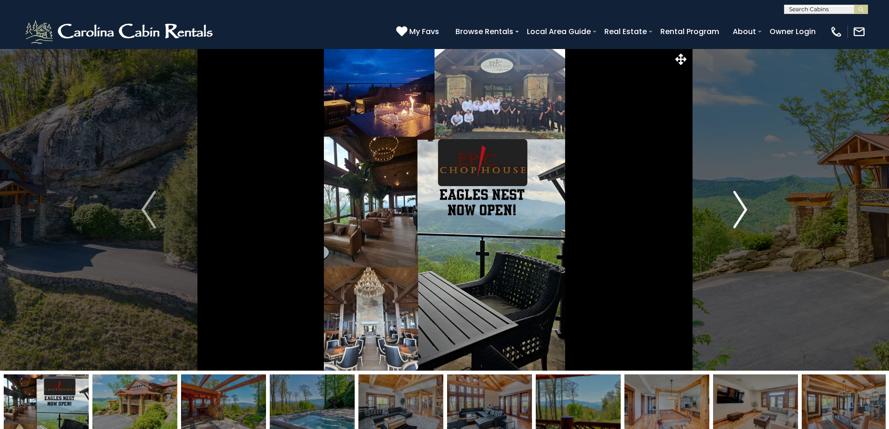
click at [771, 202] on button "Next" at bounding box center [740, 210] width 103 height 322
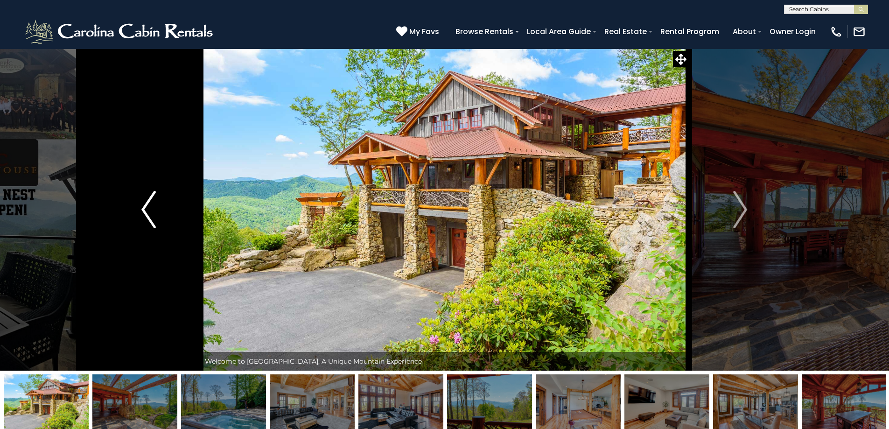
click at [157, 209] on button "Previous" at bounding box center [148, 210] width 103 height 322
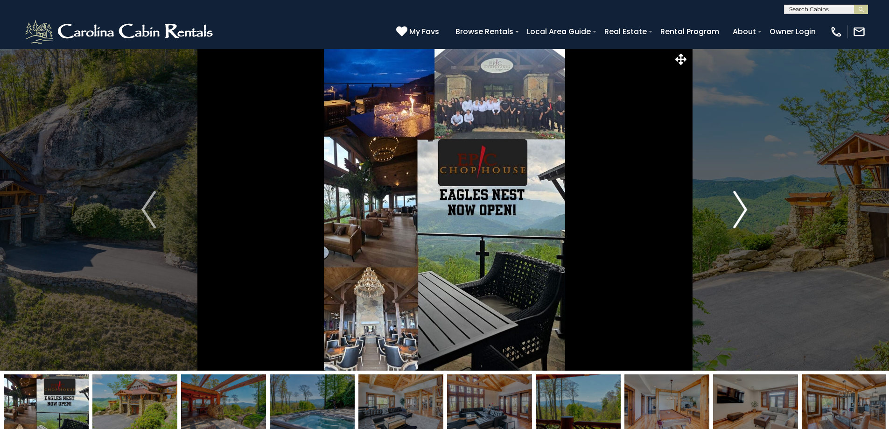
click at [744, 206] on img "Next" at bounding box center [740, 209] width 14 height 37
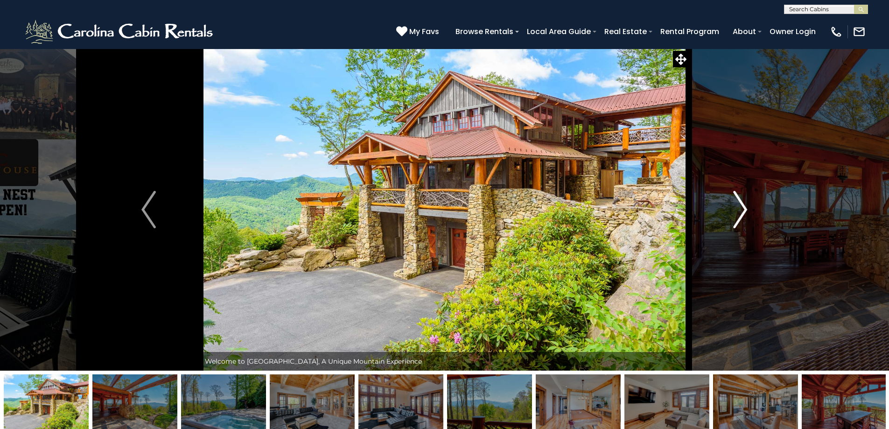
click at [744, 206] on img "Next" at bounding box center [740, 209] width 14 height 37
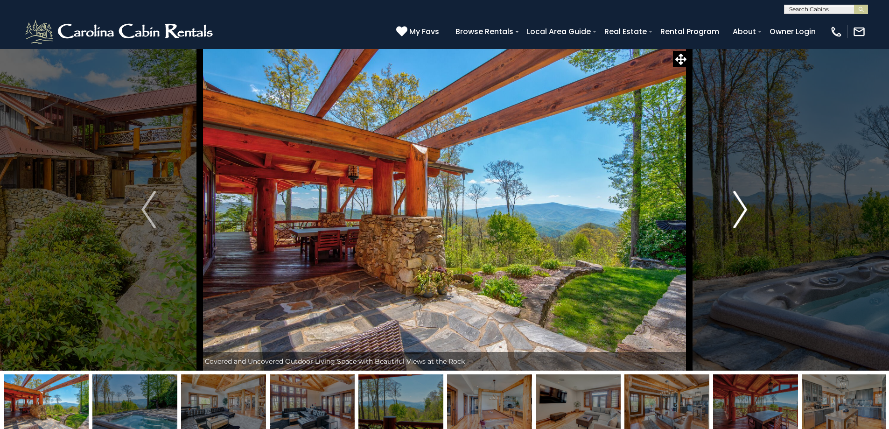
click at [744, 206] on img "Next" at bounding box center [740, 209] width 14 height 37
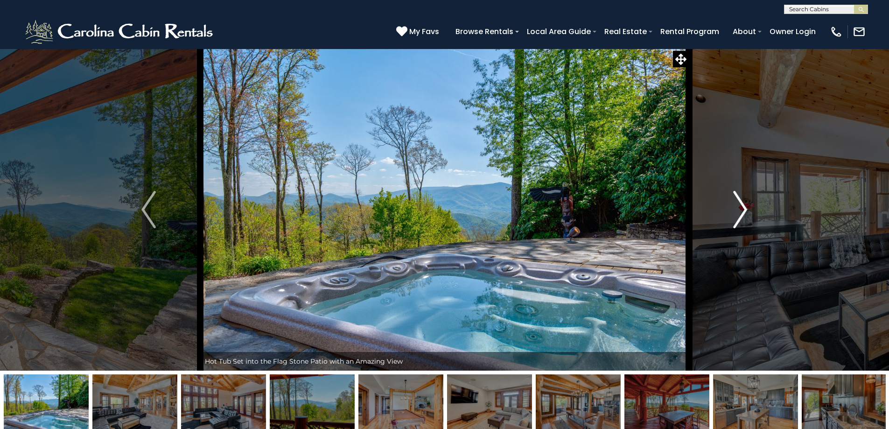
click at [744, 206] on img "Next" at bounding box center [740, 209] width 14 height 37
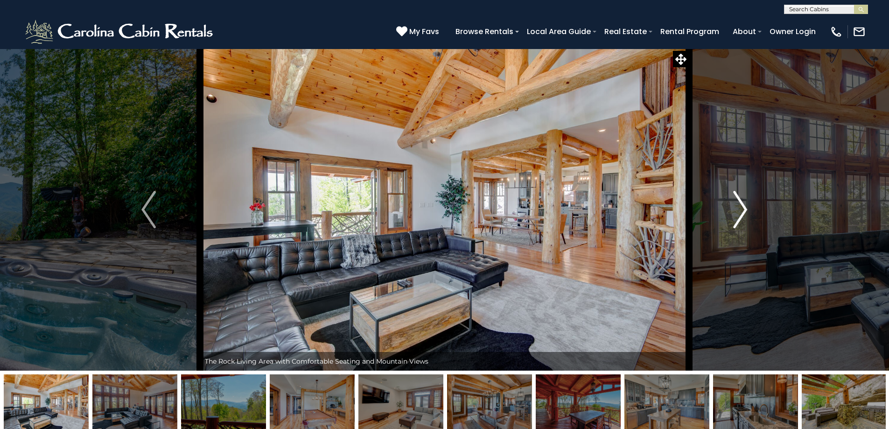
click at [744, 206] on img "Next" at bounding box center [740, 209] width 14 height 37
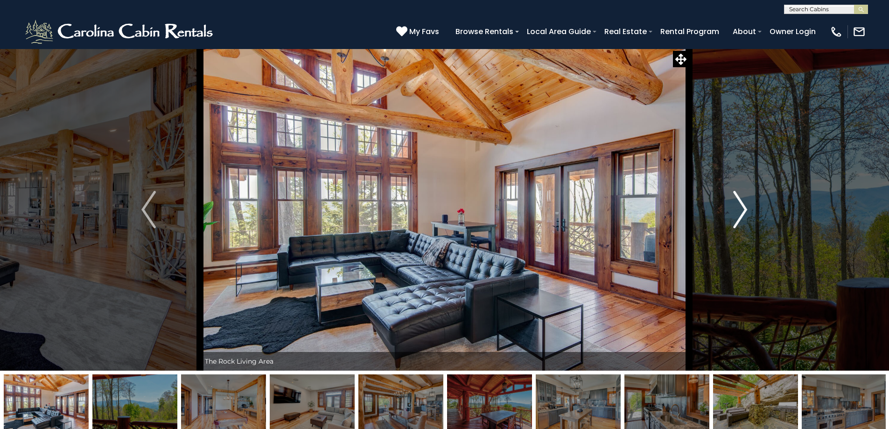
click at [744, 206] on img "Next" at bounding box center [740, 209] width 14 height 37
